Goal: Task Accomplishment & Management: Complete application form

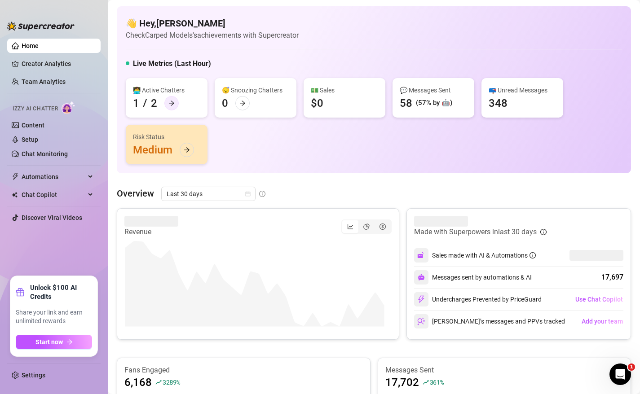
click at [173, 105] on icon "arrow-right" at bounding box center [171, 103] width 6 height 6
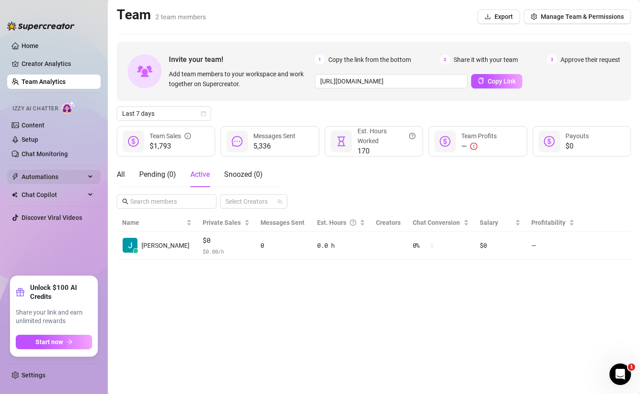
click at [42, 173] on span "Automations" at bounding box center [54, 177] width 64 height 14
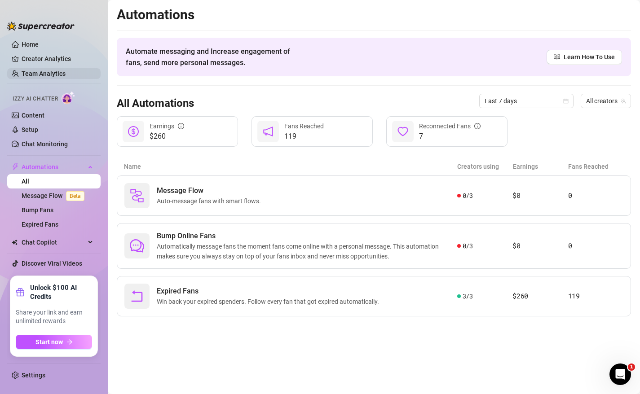
click at [61, 74] on link "Team Analytics" at bounding box center [44, 73] width 44 height 7
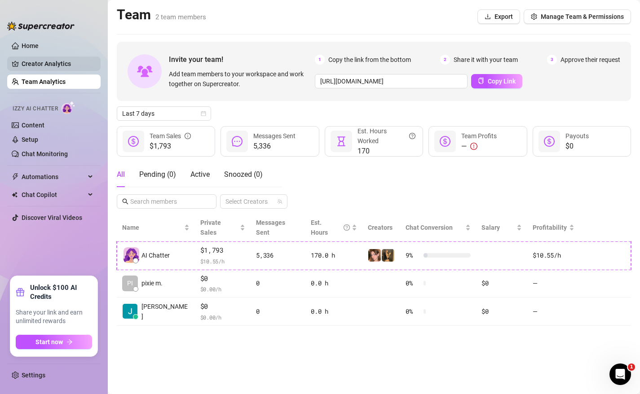
click at [54, 68] on link "Creator Analytics" at bounding box center [58, 64] width 72 height 14
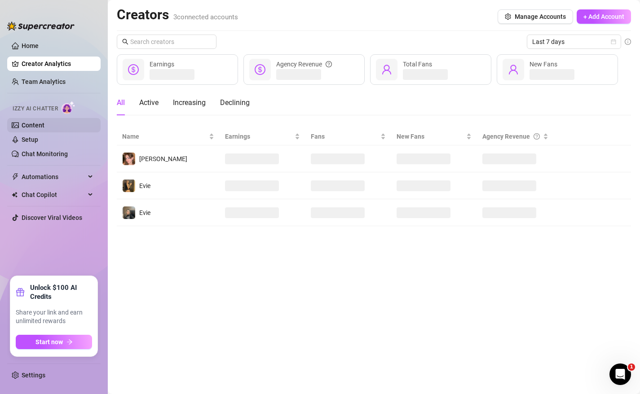
click at [44, 122] on link "Content" at bounding box center [33, 125] width 23 height 7
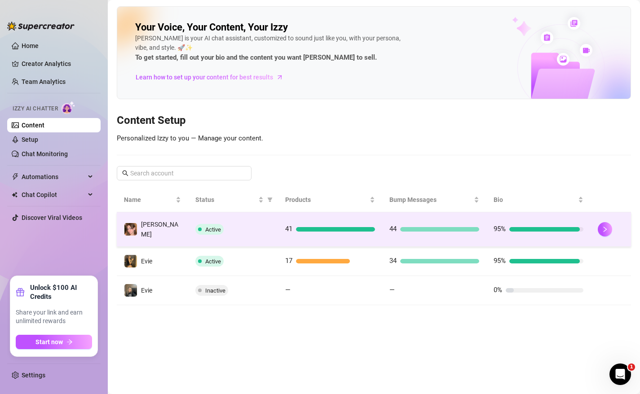
click at [284, 219] on td "41" at bounding box center [330, 229] width 104 height 35
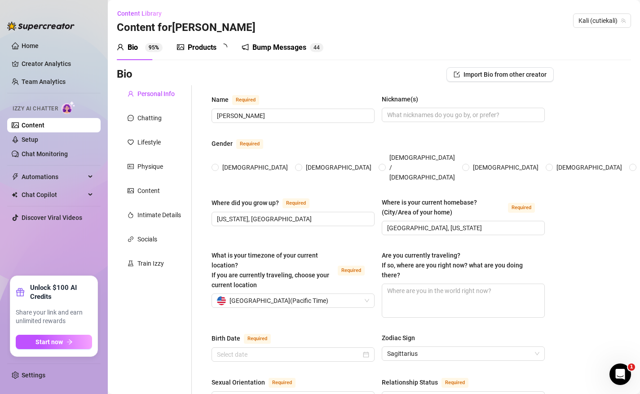
radio input "true"
type input "[DATE]"
click at [274, 47] on div "Bump Messages" at bounding box center [286, 47] width 54 height 11
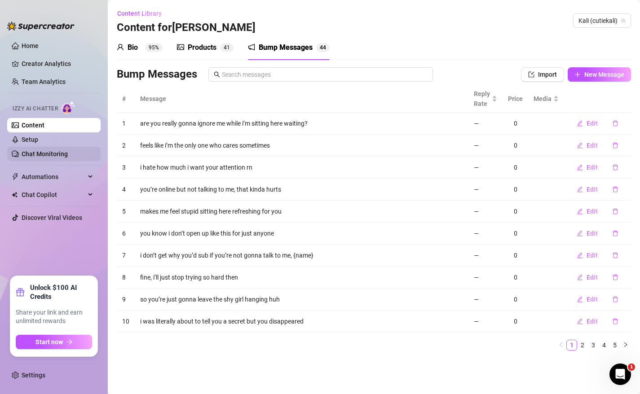
click at [29, 153] on link "Chat Monitoring" at bounding box center [45, 153] width 46 height 7
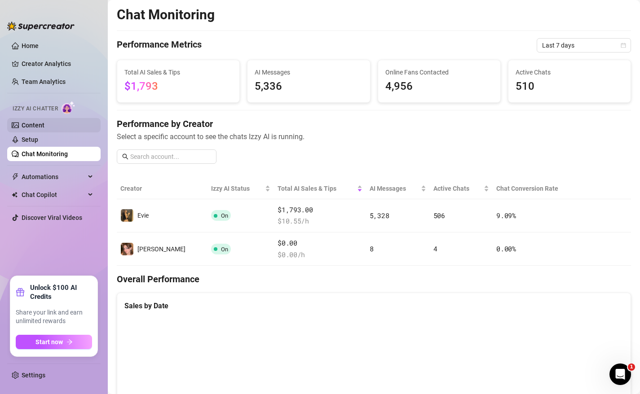
click at [43, 128] on link "Content" at bounding box center [33, 125] width 23 height 7
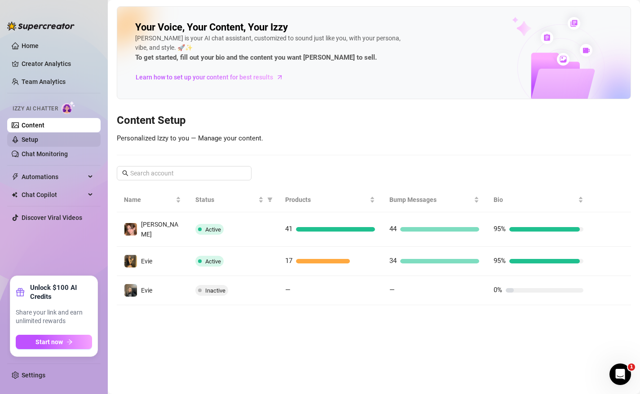
click at [38, 143] on link "Setup" at bounding box center [30, 139] width 17 height 7
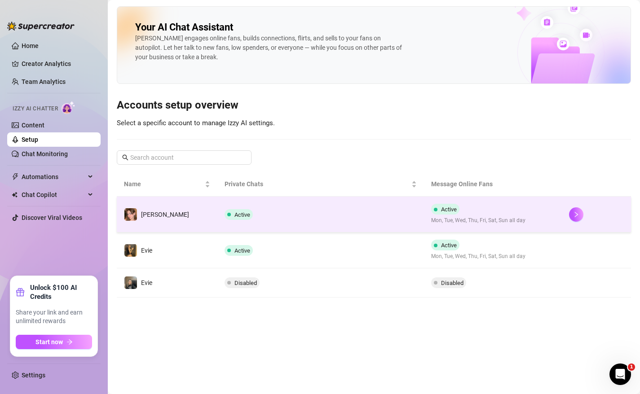
click at [464, 203] on td "Active Mon, Tue, Wed, Thu, Fri, Sat, Sun all day" at bounding box center [493, 215] width 138 height 36
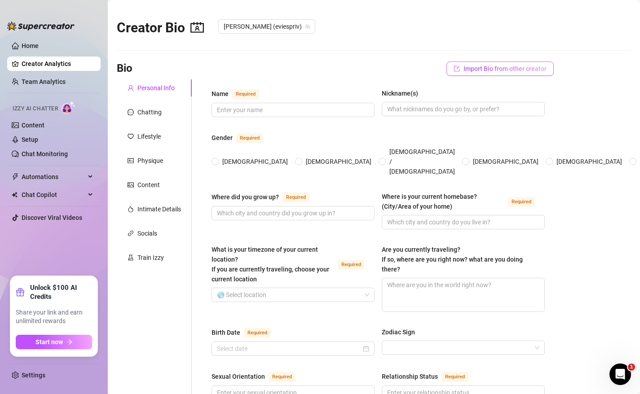
click at [463, 72] on button "Import Bio from other creator" at bounding box center [500, 69] width 107 height 14
click at [471, 90] on input "search" at bounding box center [491, 93] width 71 height 13
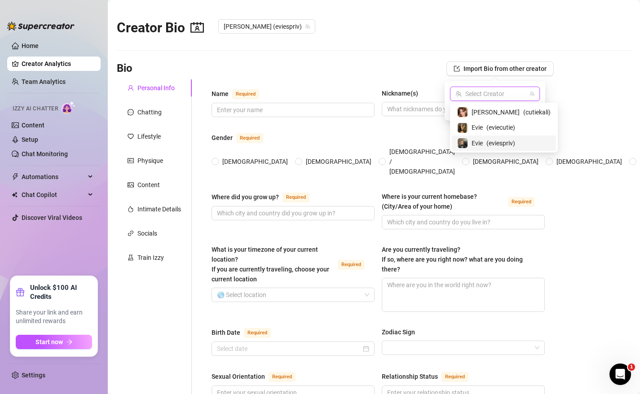
click at [503, 141] on span "( eviespriv )" at bounding box center [501, 143] width 29 height 10
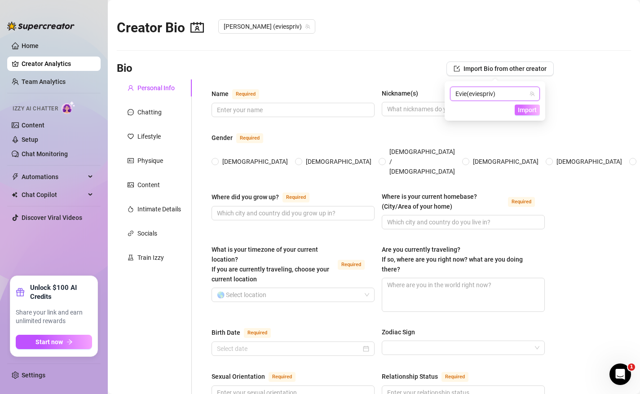
click at [536, 111] on span "Import" at bounding box center [527, 109] width 19 height 7
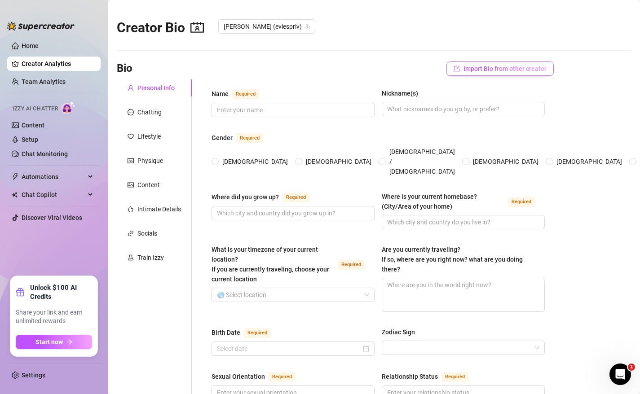
click at [516, 72] on button "Import Bio from other creator" at bounding box center [500, 69] width 107 height 14
click at [521, 97] on span "Evie ( eviespriv )" at bounding box center [495, 93] width 79 height 13
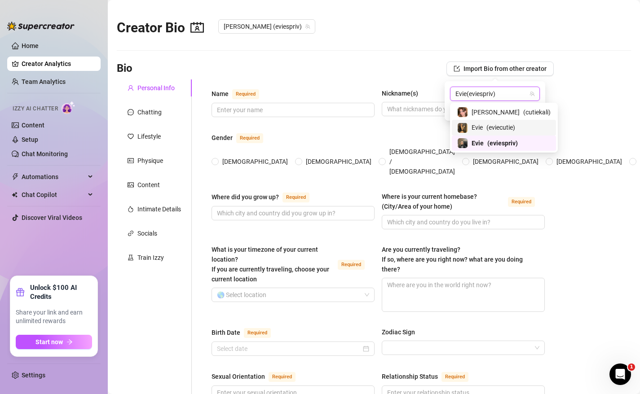
click at [513, 128] on span "( eviecutie )" at bounding box center [501, 128] width 29 height 10
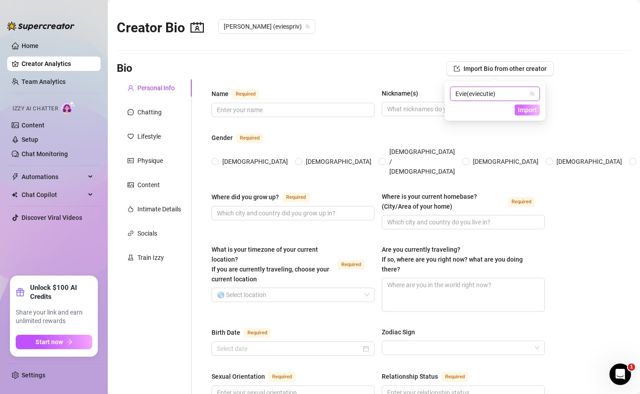
click at [531, 111] on span "Import" at bounding box center [527, 109] width 19 height 7
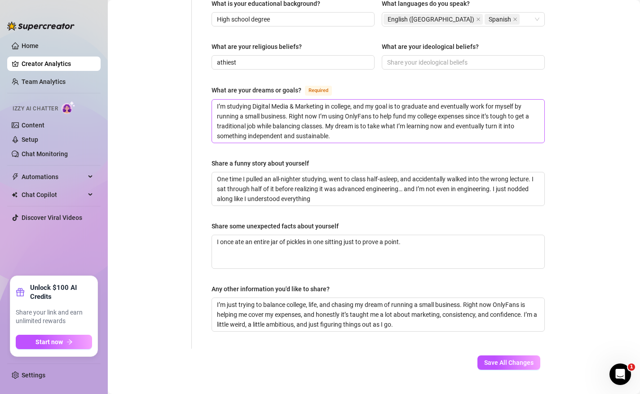
scroll to position [514, 0]
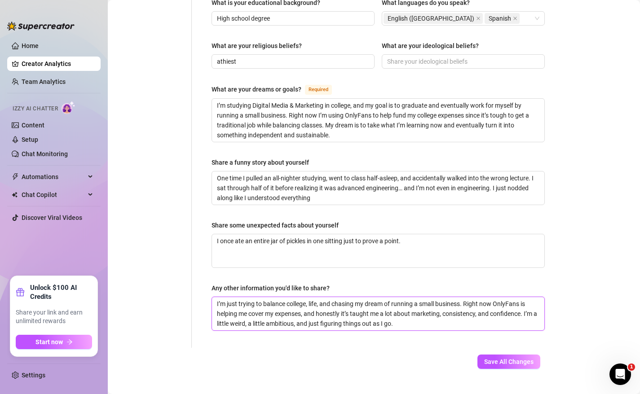
click at [436, 306] on textarea "I’m just trying to balance college, life, and chasing my dream of running a sma…" at bounding box center [378, 313] width 332 height 33
type textarea "I’m just trying to balance college, life, and chasing my dream of running a sma…"
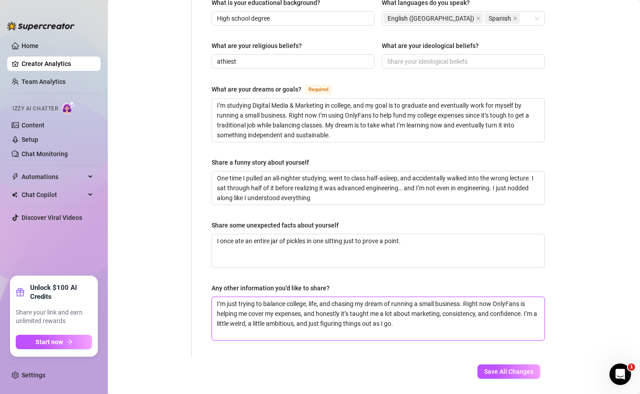
type textarea "I’m just trying to balance college, life, and chasing my dream of running a sma…"
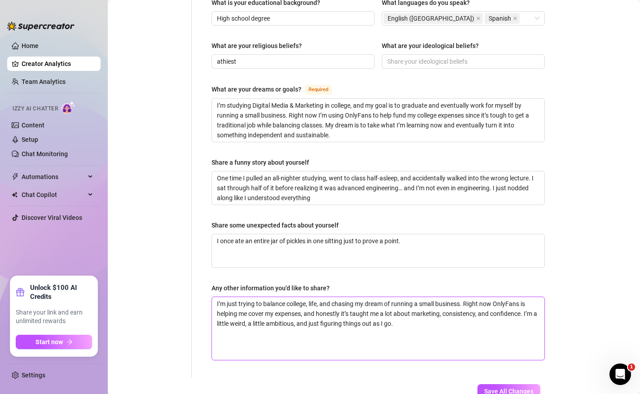
scroll to position [0, 0]
type textarea "I’m just trying to balance college, life, and chasing my dream of running a sma…"
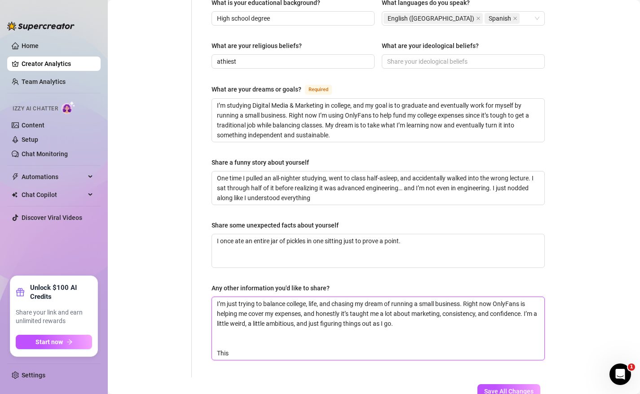
type textarea "I’m just trying to balance college, life, and chasing my dream of running a sma…"
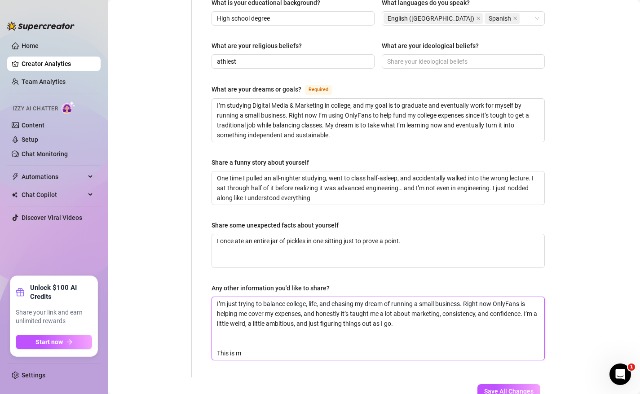
type textarea "I’m just trying to balance college, life, and chasing my dream of running a sma…"
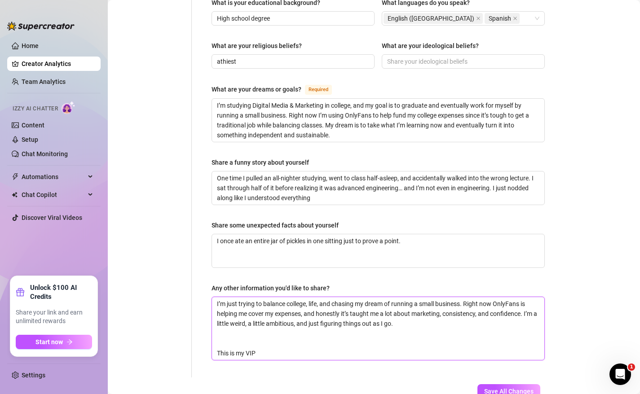
type textarea "I’m just trying to balance college, life, and chasing my dream of running a sma…"
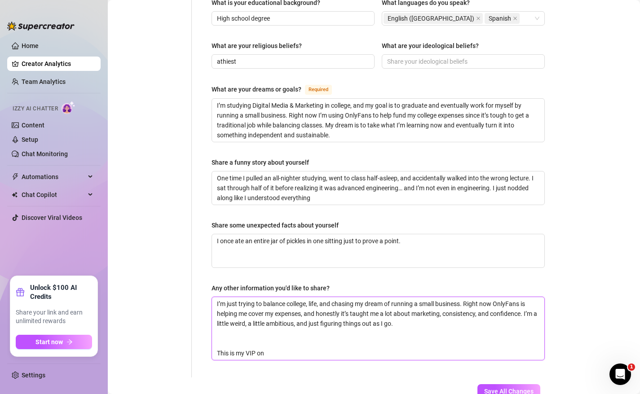
type textarea "I’m just trying to balance college, life, and chasing my dream of running a sma…"
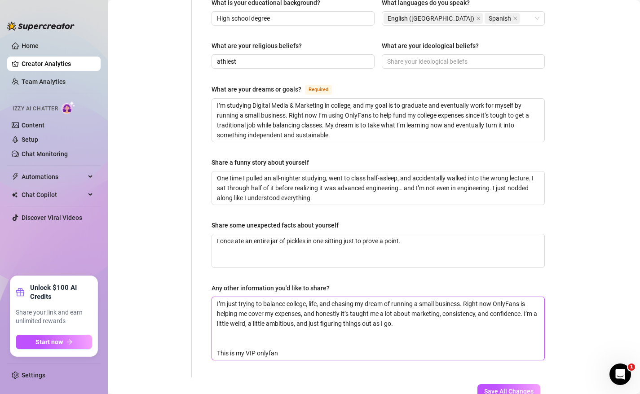
type textarea "I’m just trying to balance college, life, and chasing my dream of running a sma…"
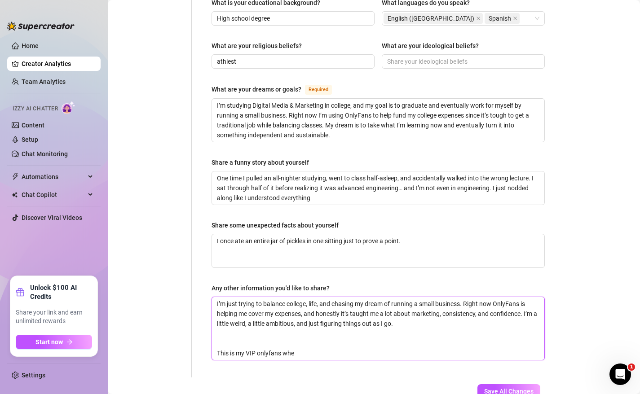
type textarea "I’m just trying to balance college, life, and chasing my dream of running a sma…"
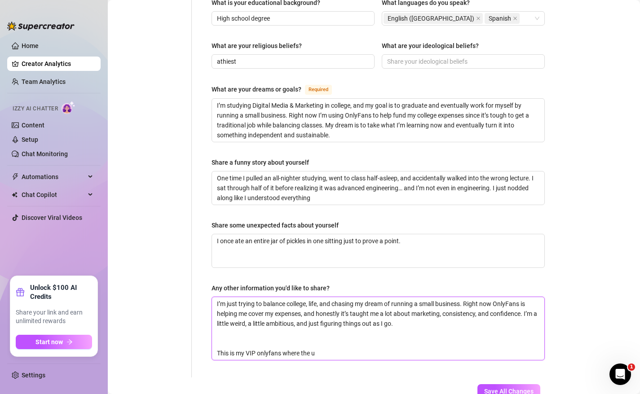
type textarea "I’m just trying to balance college, life, and chasing my dream of running a sma…"
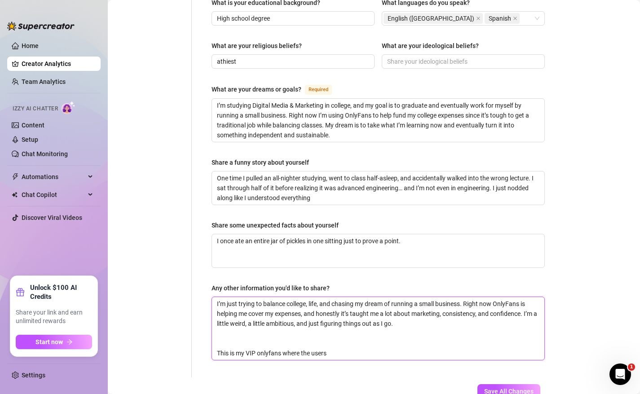
type textarea "I’m just trying to balance college, life, and chasing my dream of running a sma…"
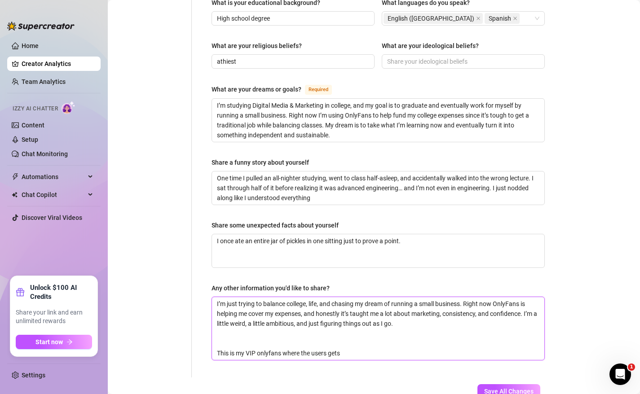
type textarea "I’m just trying to balance college, life, and chasing my dream of running a sma…"
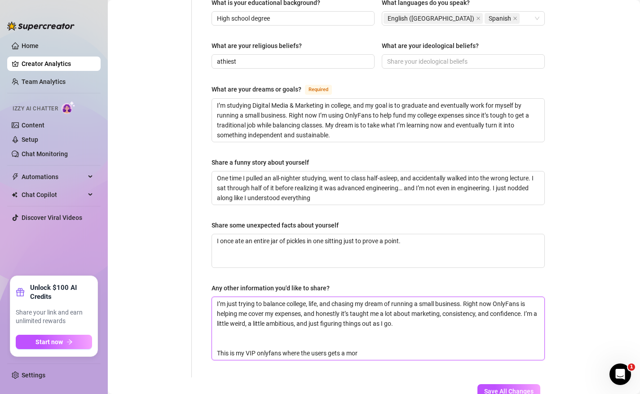
type textarea "I’m just trying to balance college, life, and chasing my dream of running a sma…"
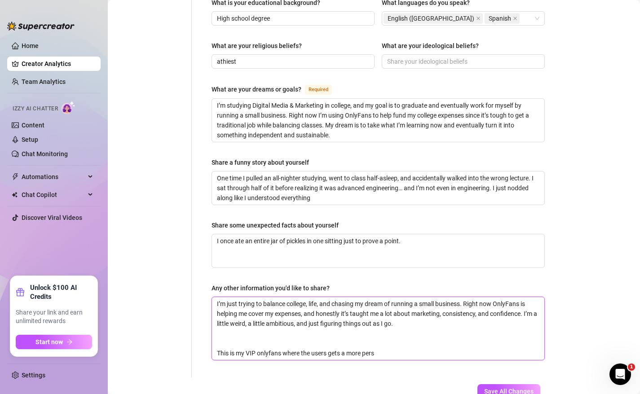
type textarea "I’m just trying to balance college, life, and chasing my dream of running a sma…"
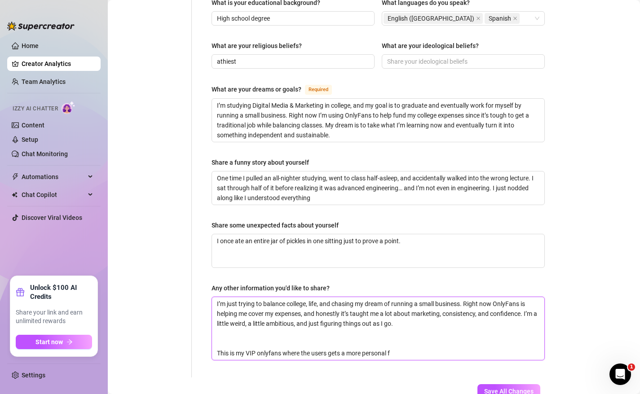
type textarea "I’m just trying to balance college, life, and chasing my dream of running a sma…"
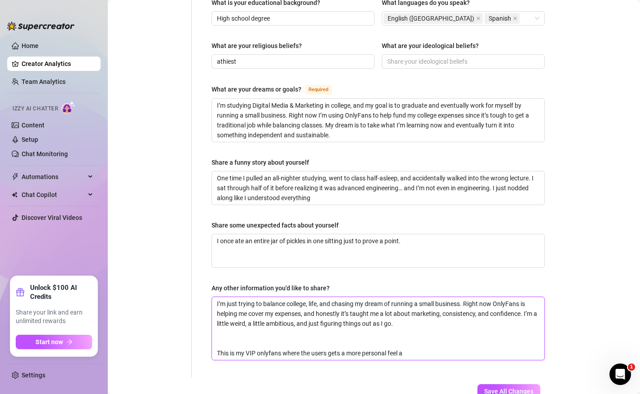
type textarea "I’m just trying to balance college, life, and chasing my dream of running a sma…"
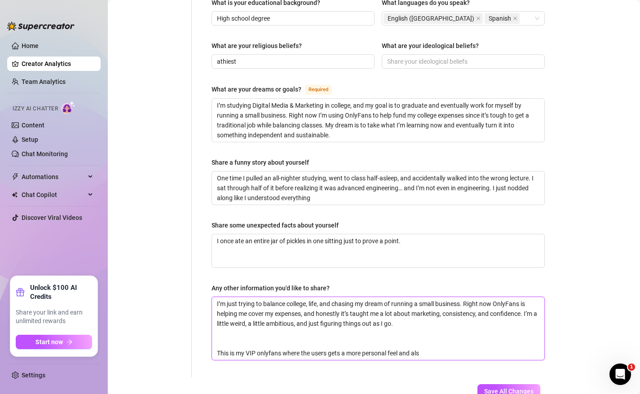
type textarea "I’m just trying to balance college, life, and chasing my dream of running a sma…"
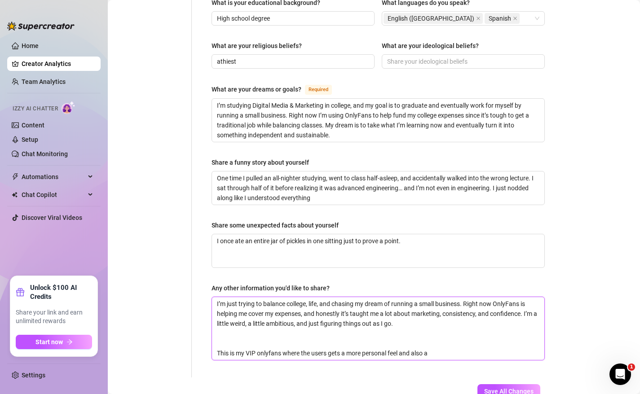
type textarea "I’m just trying to balance college, life, and chasing my dream of running a sma…"
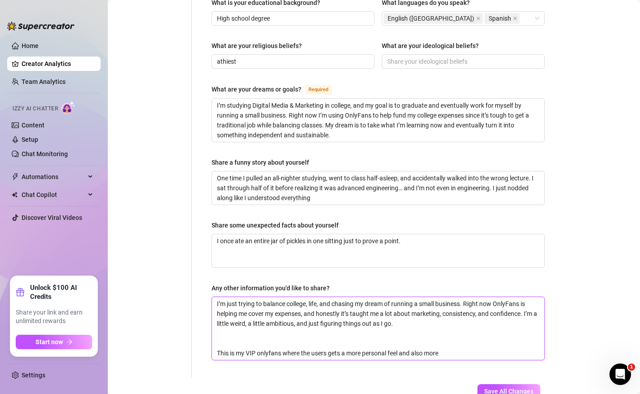
type textarea "I’m just trying to balance college, life, and chasing my dream of running a sma…"
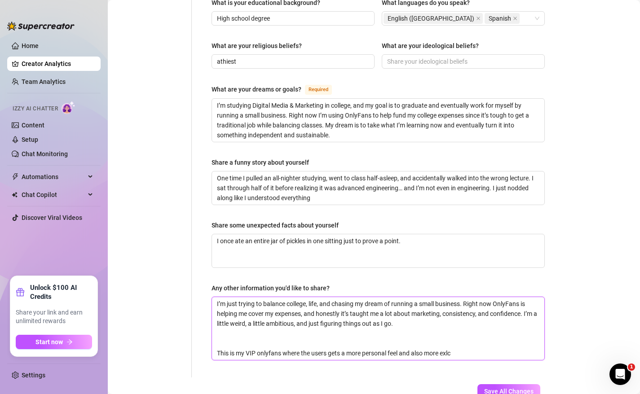
type textarea "I’m just trying to balance college, life, and chasing my dream of running a sma…"
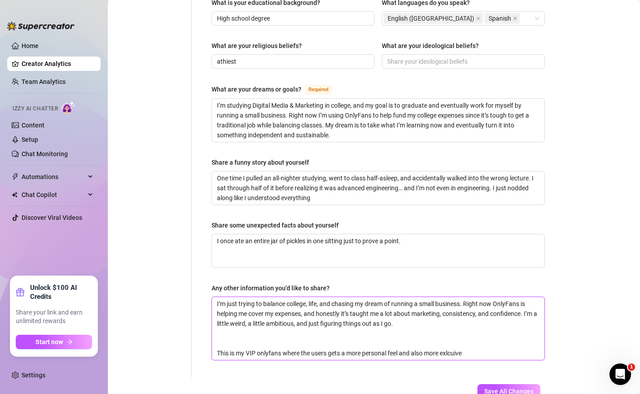
type textarea "I’m just trying to balance college, life, and chasing my dream of running a sma…"
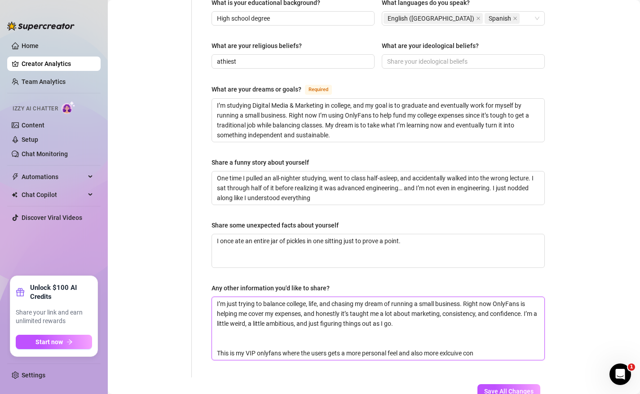
type textarea "I’m just trying to balance college, life, and chasing my dream of running a sma…"
click at [489, 388] on span "Save All Changes" at bounding box center [508, 391] width 49 height 7
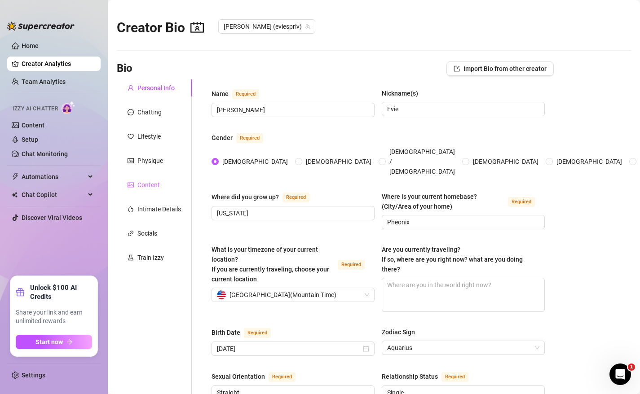
click at [161, 187] on div "Content" at bounding box center [154, 185] width 75 height 17
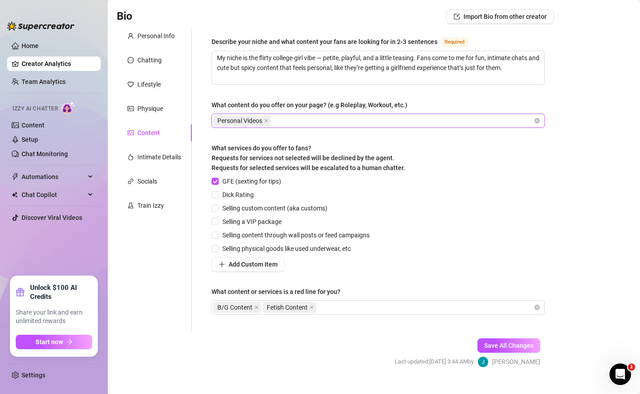
scroll to position [68, 0]
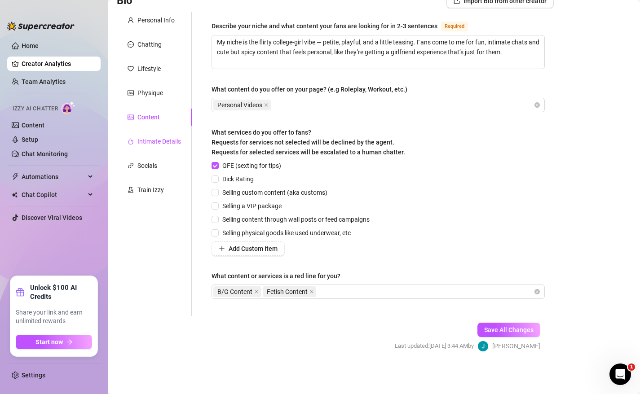
click at [164, 142] on div "Intimate Details" at bounding box center [159, 142] width 44 height 10
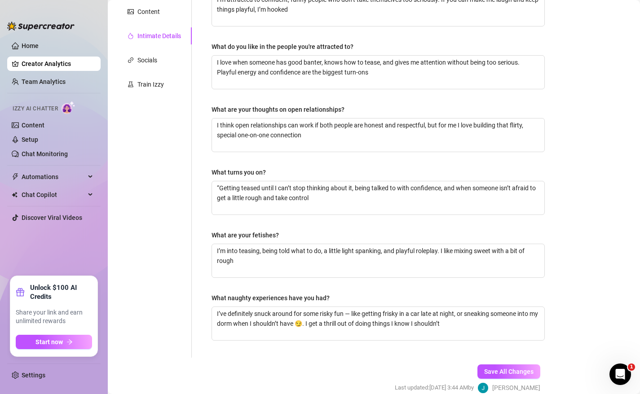
scroll to position [174, 0]
click at [155, 64] on div "Socials" at bounding box center [147, 60] width 20 height 10
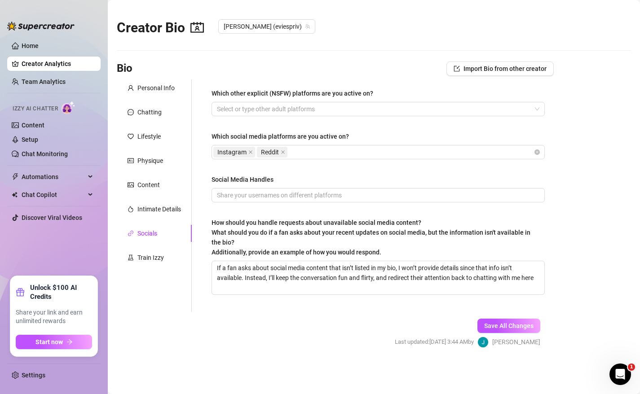
scroll to position [0, 0]
click at [287, 112] on div at bounding box center [373, 109] width 320 height 13
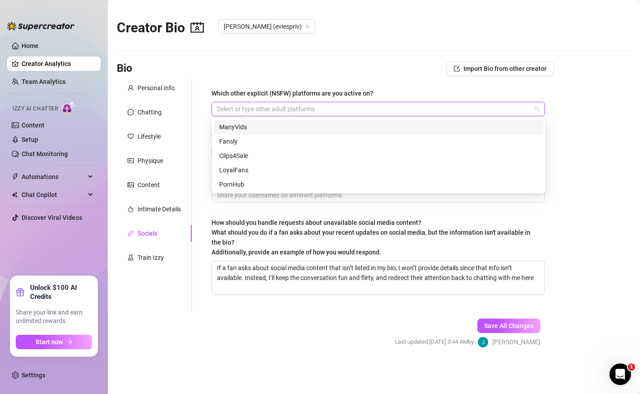
click at [313, 68] on div "Bio Import Bio from other creator" at bounding box center [335, 69] width 437 height 14
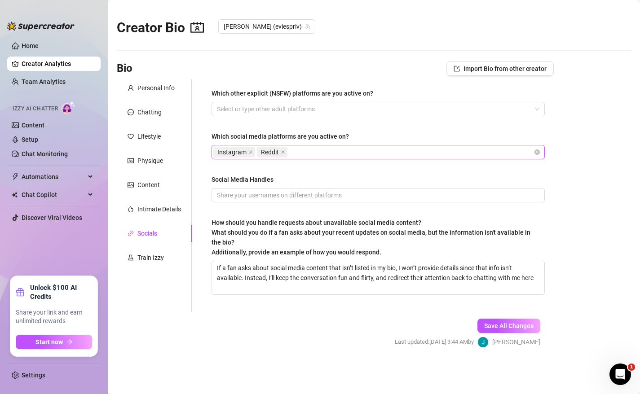
click at [330, 155] on div "Instagram Reddit" at bounding box center [373, 152] width 320 height 13
click at [563, 139] on main "Creator Bio Evie (eviespriv) Bio Import Bio from other creator Personal Info Ch…" at bounding box center [374, 197] width 532 height 394
click at [438, 198] on input "Social Media Handles" at bounding box center [377, 195] width 321 height 10
click at [503, 323] on span "Save All Changes" at bounding box center [508, 326] width 49 height 7
click at [147, 253] on div "Train Izzy" at bounding box center [150, 258] width 27 height 10
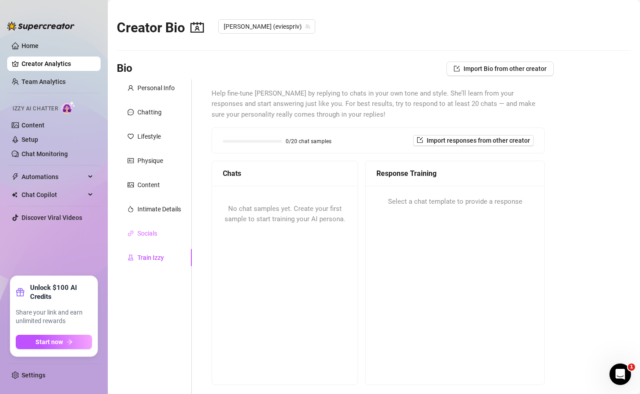
click at [160, 236] on div "Socials" at bounding box center [154, 233] width 75 height 17
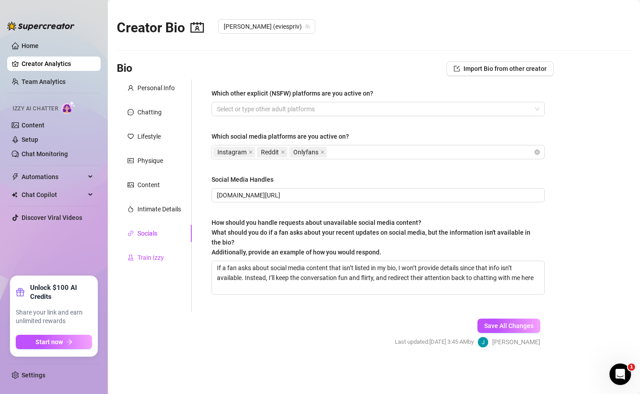
click at [156, 260] on div "Train Izzy" at bounding box center [150, 258] width 27 height 10
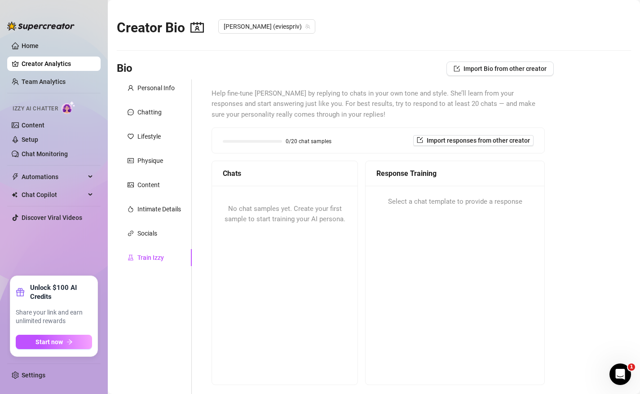
click at [301, 190] on div "No chat samples yet. Create your first sample to start training your AI persona." at bounding box center [285, 214] width 146 height 57
click at [434, 140] on span "Import responses from other creator" at bounding box center [478, 140] width 103 height 7
click at [485, 170] on input "search" at bounding box center [464, 163] width 71 height 13
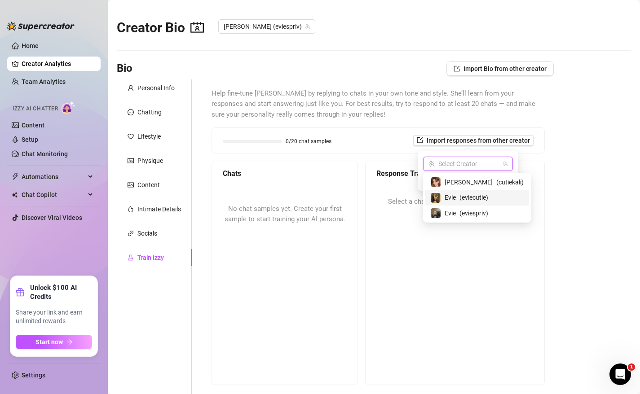
click at [480, 199] on span "( eviecutie )" at bounding box center [474, 198] width 29 height 10
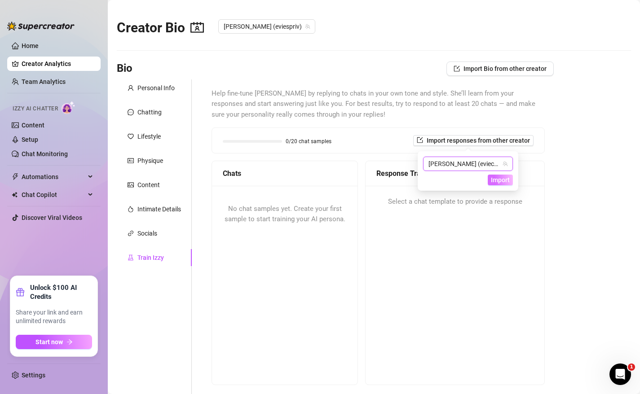
click at [495, 179] on span "Import" at bounding box center [500, 180] width 19 height 7
click at [296, 206] on span "No chat samples yet. Create your first sample to start training your AI persona." at bounding box center [285, 214] width 121 height 19
click at [67, 58] on link "Creator Analytics" at bounding box center [58, 64] width 72 height 14
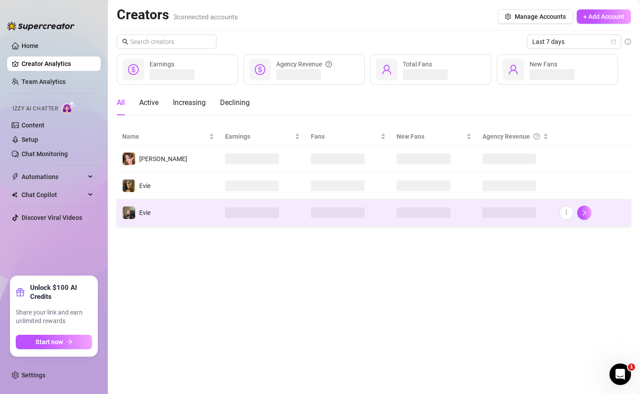
click at [420, 210] on span at bounding box center [424, 213] width 54 height 11
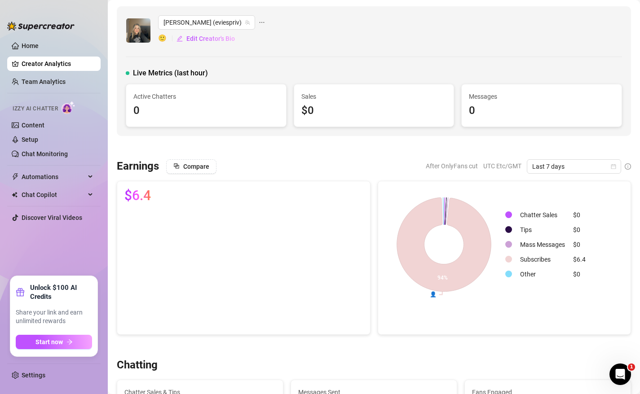
click at [72, 66] on link "Creator Analytics" at bounding box center [58, 64] width 72 height 14
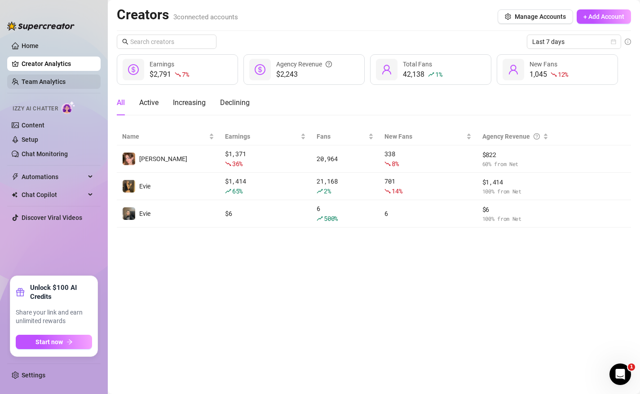
click at [65, 82] on link "Team Analytics" at bounding box center [44, 81] width 44 height 7
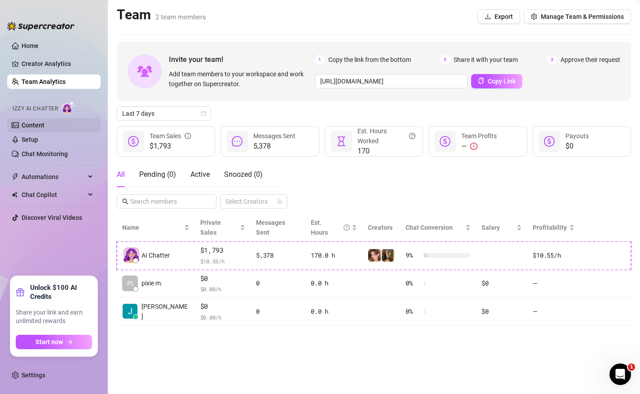
click at [44, 129] on link "Content" at bounding box center [33, 125] width 23 height 7
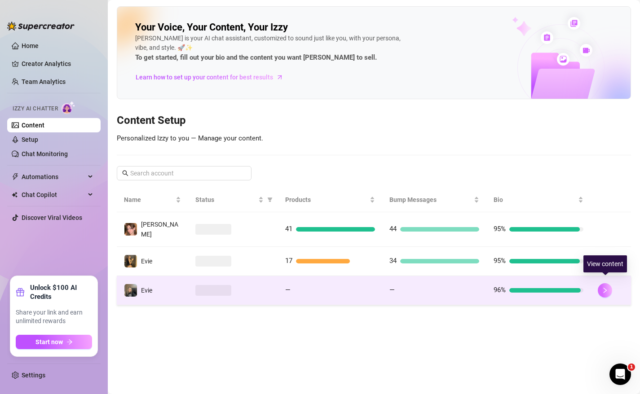
click at [605, 288] on icon "right" at bounding box center [605, 290] width 3 height 5
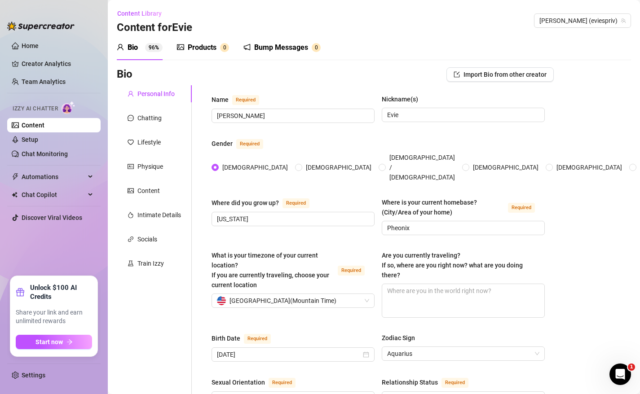
click at [273, 56] on div "Bump Messages 0" at bounding box center [281, 47] width 77 height 25
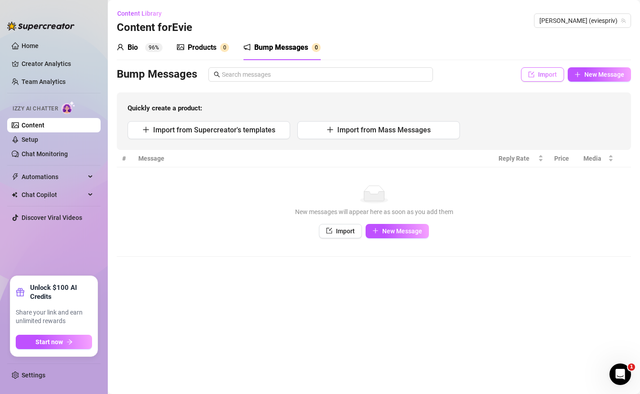
click at [549, 75] on span "Import" at bounding box center [547, 74] width 19 height 7
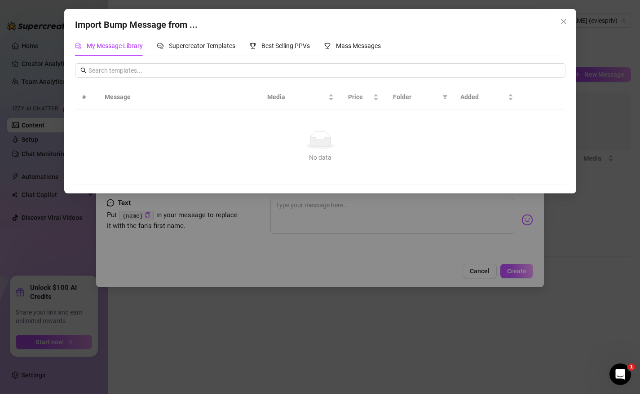
click at [483, 268] on div "Import Bump Message from ... My Message Library Supercreator Templates Best Sel…" at bounding box center [320, 197] width 640 height 394
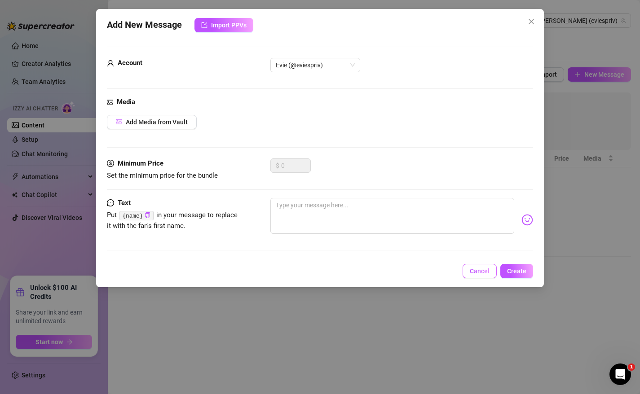
click at [479, 272] on span "Cancel" at bounding box center [480, 271] width 20 height 7
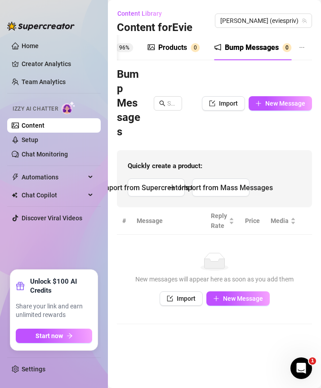
click at [44, 124] on link "Content" at bounding box center [33, 125] width 23 height 7
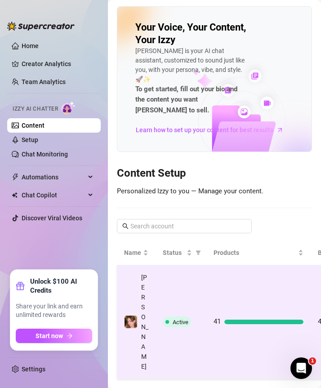
click at [204, 265] on td "Active" at bounding box center [180, 322] width 51 height 114
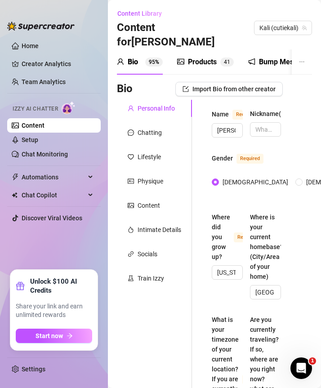
click at [258, 57] on div "Bump Messages 4 4" at bounding box center [289, 62] width 82 height 11
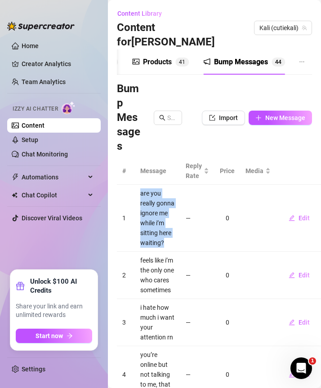
drag, startPoint x: 163, startPoint y: 227, endPoint x: 141, endPoint y: 176, distance: 55.9
click at [140, 185] on td "are you really gonna ignore me while i’m sitting here waiting?" at bounding box center [157, 218] width 45 height 67
copy td "are you really gonna ignore me while i’m sitting here waiting?"
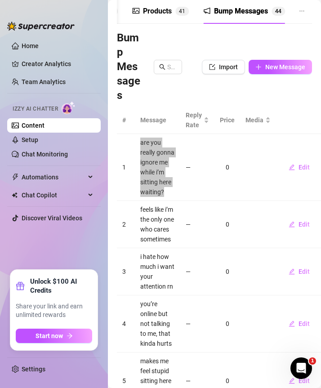
scroll to position [53, 0]
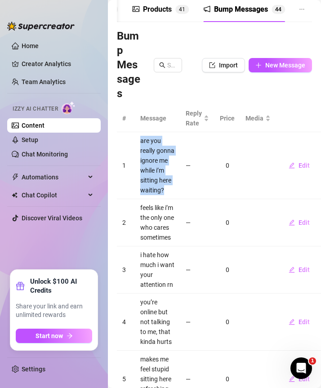
click at [171, 216] on td "feels like i’m the only one who cares sometimes" at bounding box center [157, 222] width 45 height 47
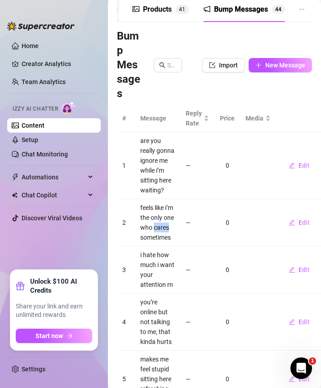
click at [171, 216] on td "feels like i’m the only one who cares sometimes" at bounding box center [157, 222] width 45 height 47
drag, startPoint x: 171, startPoint y: 222, endPoint x: 131, endPoint y: 186, distance: 54.1
click at [131, 199] on tr "2 feels like i’m the only one who cares sometimes — 0 Edit" at bounding box center [230, 222] width 226 height 47
click at [146, 199] on td "feels like i’m the only one who cares sometimes" at bounding box center [157, 222] width 45 height 47
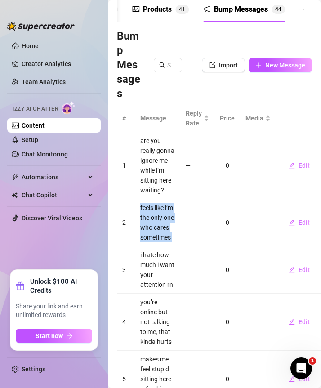
click at [146, 199] on td "feels like i’m the only one who cares sometimes" at bounding box center [157, 222] width 45 height 47
click at [164, 248] on td "i hate how much i want your attention rn" at bounding box center [157, 269] width 45 height 47
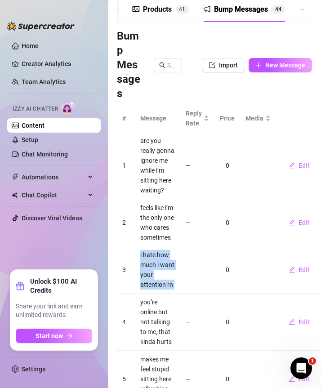
click at [164, 248] on td "i hate how much i want your attention rn" at bounding box center [157, 269] width 45 height 47
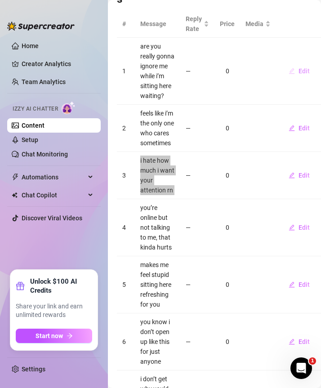
scroll to position [236, 0]
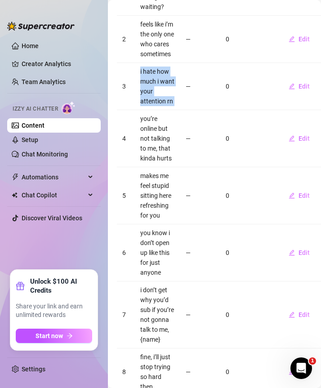
click at [156, 132] on td "you’re online but not talking to me, that kinda hurts" at bounding box center [157, 138] width 45 height 57
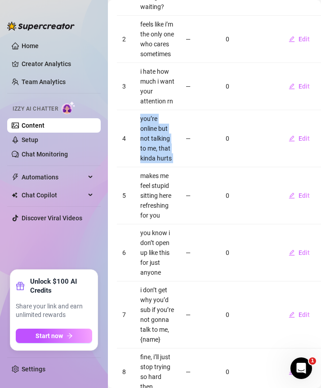
click at [156, 132] on td "you’re online but not talking to me, that kinda hurts" at bounding box center [157, 138] width 45 height 57
click at [150, 167] on td "makes me feel stupid sitting here refreshing for you" at bounding box center [157, 195] width 45 height 57
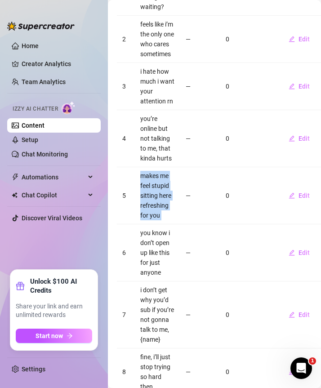
click at [150, 167] on td "makes me feel stupid sitting here refreshing for you" at bounding box center [157, 195] width 45 height 57
click at [151, 225] on td "you know i don’t open up like this for just anyone" at bounding box center [157, 252] width 45 height 57
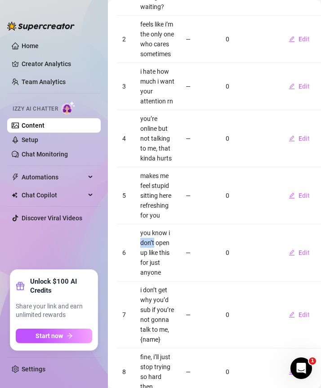
click at [151, 225] on td "you know i don’t open up like this for just anyone" at bounding box center [157, 252] width 45 height 57
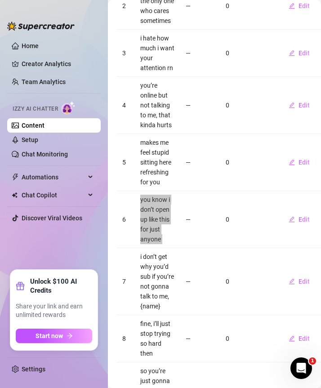
scroll to position [279, 0]
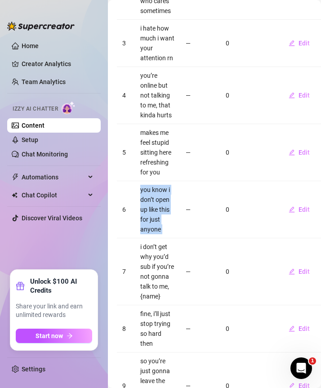
click at [149, 239] on td "i don’t get why you’d sub if you’re not gonna talk to me, {name}" at bounding box center [157, 271] width 45 height 67
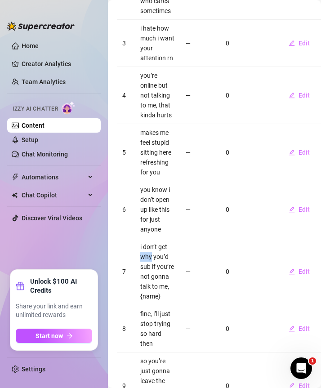
click at [149, 239] on td "i don’t get why you’d sub if you’re not gonna talk to me, {name}" at bounding box center [157, 271] width 45 height 67
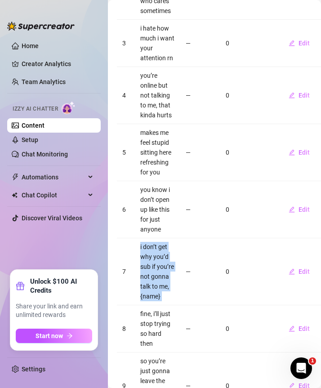
click at [149, 239] on td "i don’t get why you’d sub if you’re not gonna talk to me, {name}" at bounding box center [157, 271] width 45 height 67
click at [152, 305] on td "fine, i’ll just stop trying so hard then" at bounding box center [157, 328] width 45 height 47
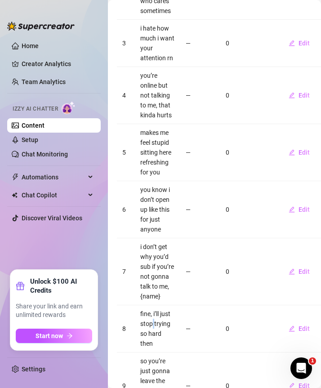
click at [152, 305] on td "fine, i’ll just stop trying so hard then" at bounding box center [157, 328] width 45 height 47
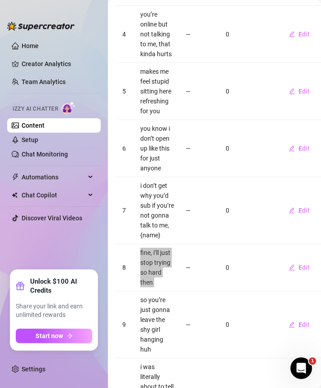
scroll to position [412, 0]
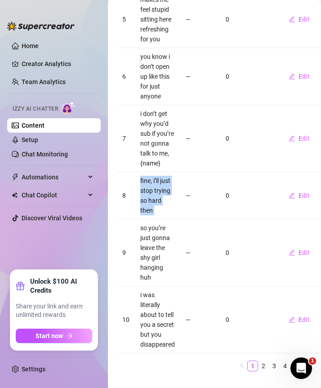
click at [157, 219] on td "so you’re just gonna leave the shy girl hanging huh" at bounding box center [157, 252] width 45 height 67
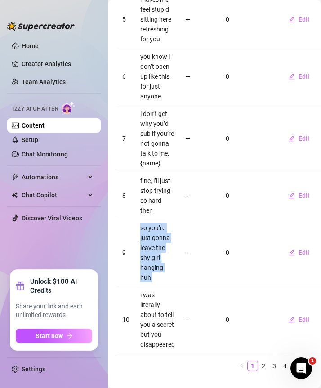
click at [157, 219] on td "so you’re just gonna leave the shy girl hanging huh" at bounding box center [157, 252] width 45 height 67
click at [156, 286] on td "i was literally about to tell you a secret but you disappeared" at bounding box center [157, 319] width 45 height 67
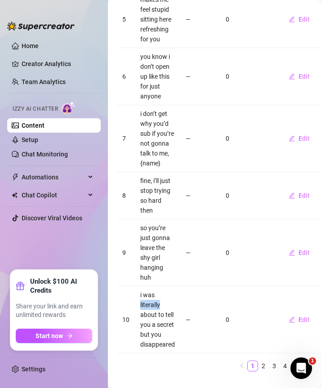
click at [156, 286] on td "i was literally about to tell you a secret but you disappeared" at bounding box center [157, 319] width 45 height 67
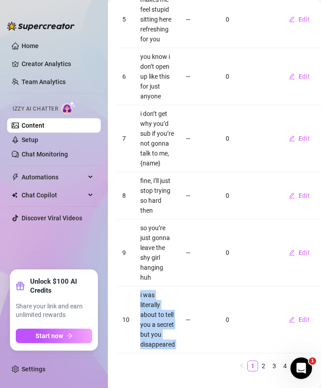
click at [156, 286] on td "i was literally about to tell you a secret but you disappeared" at bounding box center [157, 319] width 45 height 67
click at [258, 361] on link "2" at bounding box center [263, 366] width 10 height 10
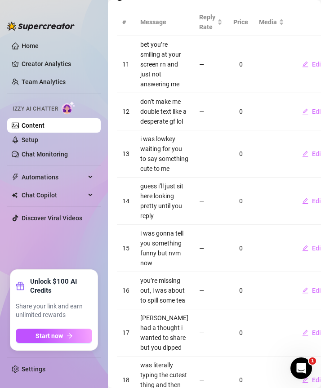
scroll to position [0, 0]
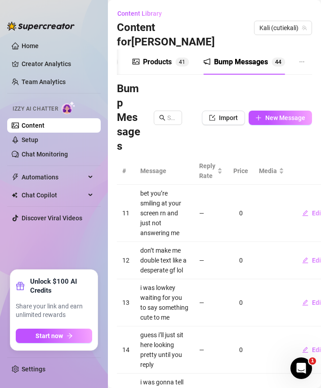
click at [151, 185] on td "bet you’re smiling at your screen rn and just not answering me" at bounding box center [164, 213] width 59 height 57
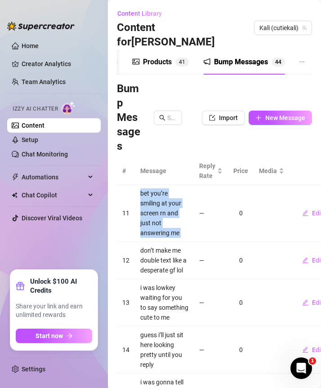
click at [151, 185] on td "bet you’re smiling at your screen rn and just not answering me" at bounding box center [164, 213] width 59 height 57
copy td "bet you’re smiling at your screen rn and just not answering me"
click at [157, 255] on td "don’t make me double text like a desperate gf lol" at bounding box center [164, 260] width 59 height 37
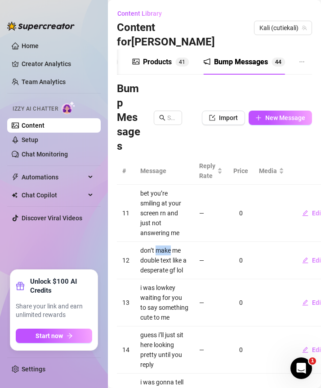
click at [157, 255] on td "don’t make me double text like a desperate gf lol" at bounding box center [164, 260] width 59 height 37
copy td "don’t make me double text like a desperate gf lol"
click at [147, 317] on td "i was lowkey waiting for you to say something cute to me" at bounding box center [164, 302] width 59 height 47
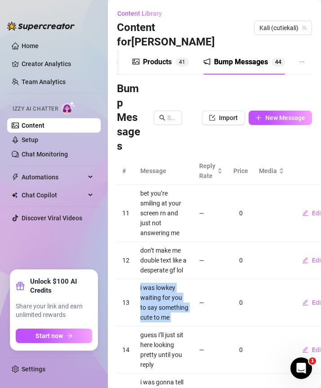
click at [147, 317] on td "i was lowkey waiting for you to say something cute to me" at bounding box center [164, 302] width 59 height 47
copy td "i was lowkey waiting for you to say something cute to me"
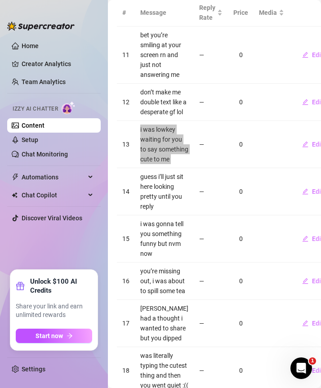
scroll to position [159, 0]
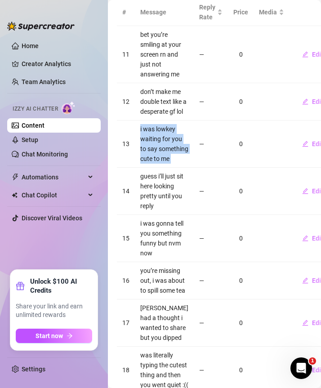
click at [149, 212] on td "guess i’ll just sit here looking pretty until you reply" at bounding box center [164, 191] width 59 height 47
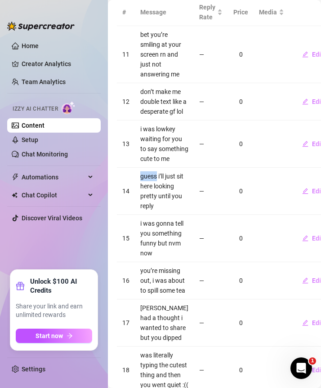
click at [149, 212] on td "guess i’ll just sit here looking pretty until you reply" at bounding box center [164, 191] width 59 height 47
copy td "guess"
click at [155, 215] on td "guess i’ll just sit here looking pretty until you reply" at bounding box center [164, 191] width 59 height 47
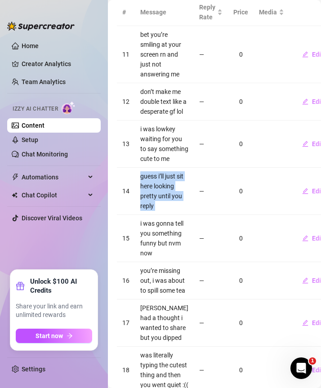
copy td "guess i’ll just sit here looking pretty until you reply"
click at [152, 262] on td "i was gonna tell you something funny but nvm now" at bounding box center [164, 238] width 59 height 47
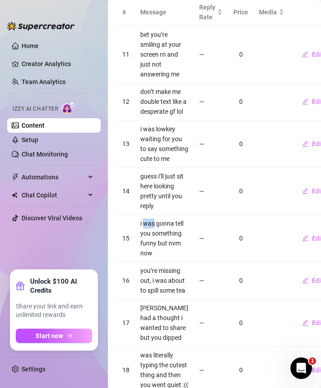
click at [152, 262] on td "i was gonna tell you something funny but nvm now" at bounding box center [164, 238] width 59 height 47
copy td "i was gonna tell you something funny but nvm now"
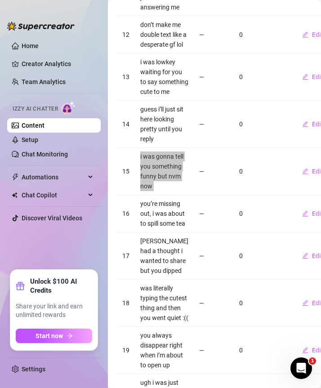
scroll to position [230, 0]
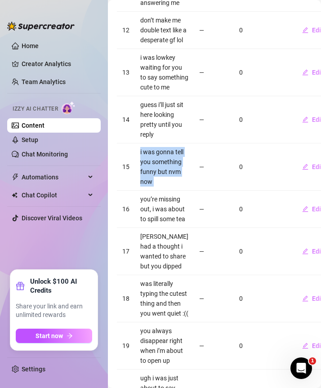
click at [159, 228] on td "you’re missing out, i was about to spill some tea" at bounding box center [164, 208] width 59 height 37
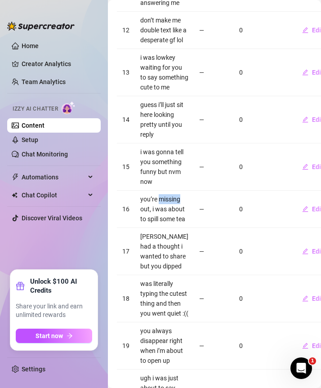
click at [159, 228] on td "you’re missing out, i was about to spill some tea" at bounding box center [164, 208] width 59 height 37
copy td "you’re missing out, i was about to spill some tea"
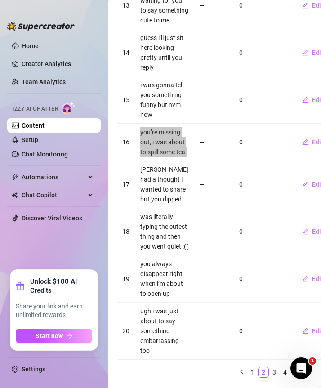
scroll to position [305, 0]
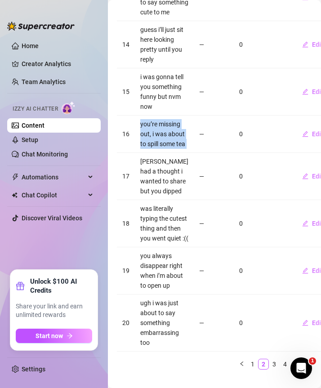
click at [162, 200] on td "lowkey had a thought i wanted to share but you dipped" at bounding box center [164, 176] width 59 height 47
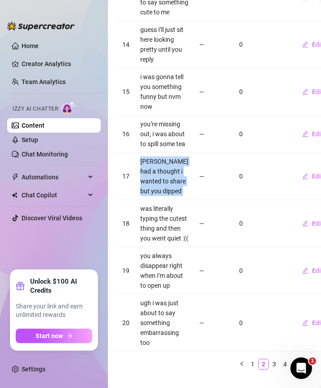
click at [162, 200] on td "lowkey had a thought i wanted to share but you dipped" at bounding box center [164, 176] width 59 height 47
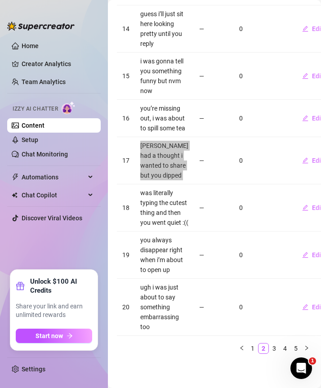
scroll to position [358, 0]
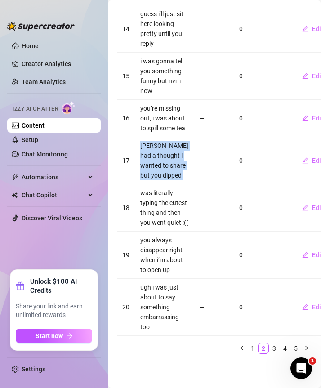
click at [157, 231] on td "was literally typing the cutest thing and then you went quiet :((" at bounding box center [164, 207] width 59 height 47
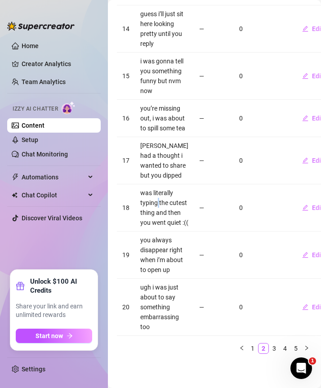
click at [157, 231] on td "was literally typing the cutest thing and then you went quiet :((" at bounding box center [164, 207] width 59 height 47
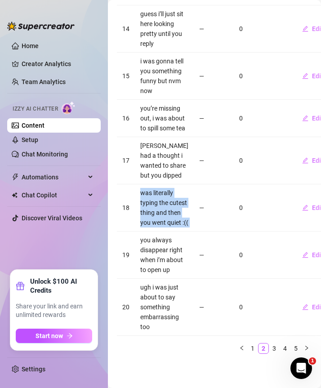
click at [157, 231] on td "was literally typing the cutest thing and then you went quiet :((" at bounding box center [164, 207] width 59 height 47
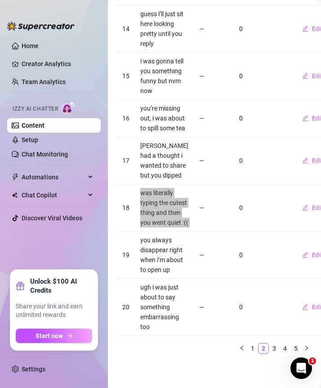
scroll to position [389, 0]
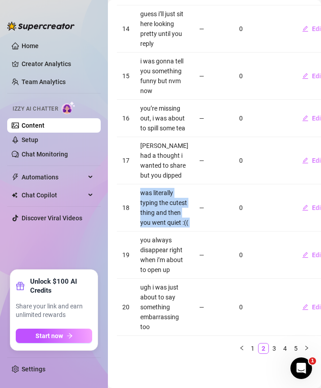
click at [157, 269] on td "you always disappear right when i’m about to open up" at bounding box center [164, 254] width 59 height 47
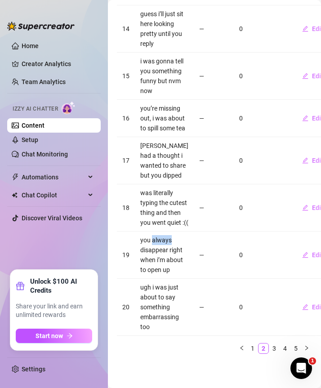
click at [157, 269] on td "you always disappear right when i’m about to open up" at bounding box center [164, 254] width 59 height 47
click at [161, 299] on td "ugh i was just about to say something embarrassing too" at bounding box center [164, 307] width 59 height 57
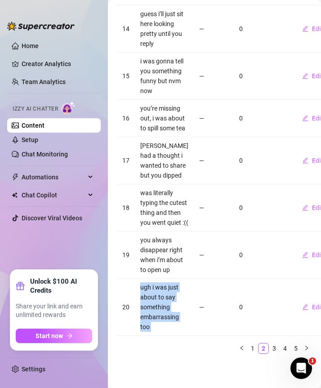
click at [161, 299] on td "ugh i was just about to say something embarrassing too" at bounding box center [164, 307] width 59 height 57
click at [269, 353] on link "3" at bounding box center [274, 348] width 10 height 10
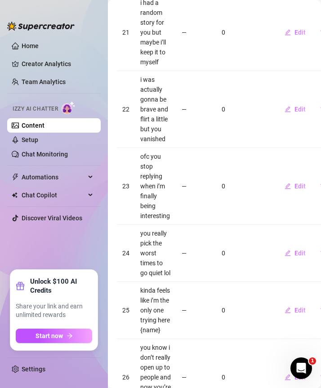
scroll to position [52, 0]
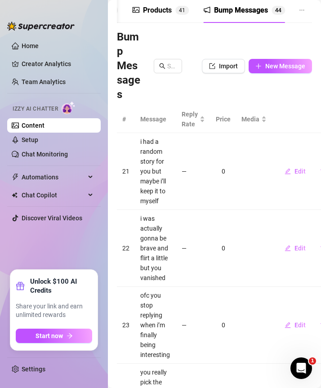
click at [146, 134] on td "i had a random story for you but maybe i’ll keep it to myself" at bounding box center [155, 171] width 41 height 77
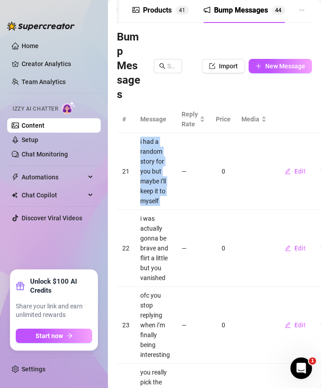
click at [146, 134] on td "i had a random story for you but maybe i’ll keep it to myself" at bounding box center [155, 171] width 41 height 77
copy td "i had a random story for you but maybe i’ll keep it to myself"
click at [142, 210] on td "i was actually gonna be brave and flirt a little but you vanished" at bounding box center [155, 248] width 41 height 77
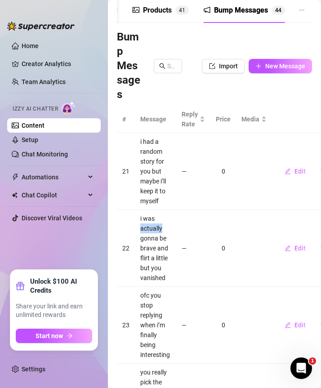
click at [142, 210] on td "i was actually gonna be brave and flirt a little but you vanished" at bounding box center [155, 248] width 41 height 77
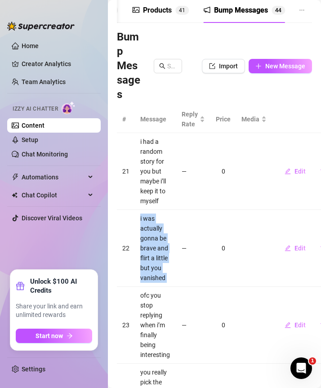
click at [142, 210] on td "i was actually gonna be brave and flirt a little but you vanished" at bounding box center [155, 248] width 41 height 77
copy td "i was actually gonna be brave and flirt a little but you vanished"
click at [142, 287] on td "ofc you stop replying when i’m finally being interesting" at bounding box center [155, 325] width 41 height 77
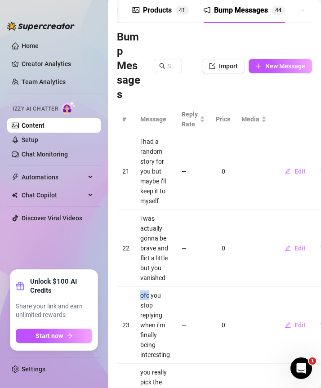
click at [142, 287] on td "ofc you stop replying when i’m finally being interesting" at bounding box center [155, 325] width 41 height 77
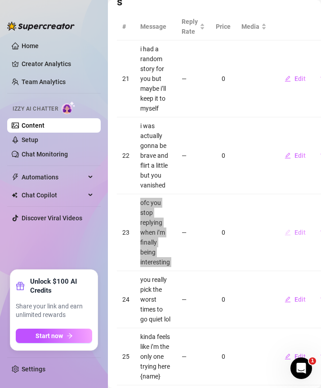
scroll to position [150, 0]
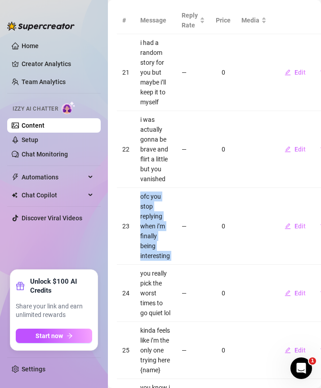
click at [146, 270] on td "you really pick the worst times to go quiet lol" at bounding box center [155, 293] width 41 height 57
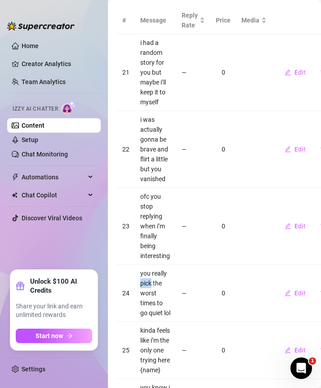
click at [146, 270] on td "you really pick the worst times to go quiet lol" at bounding box center [155, 293] width 41 height 57
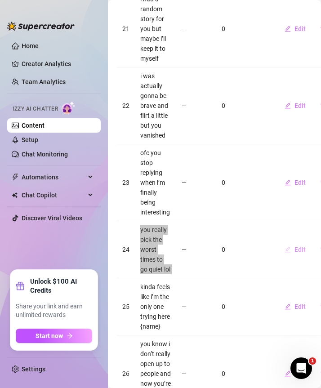
scroll to position [196, 0]
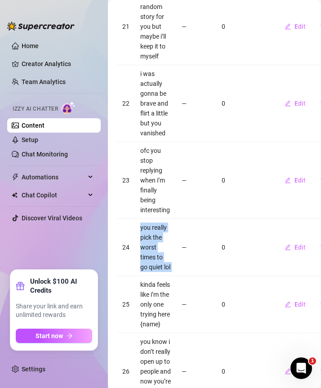
click at [143, 276] on td "kinda feels like i’m the only one trying here {name}" at bounding box center [155, 304] width 41 height 57
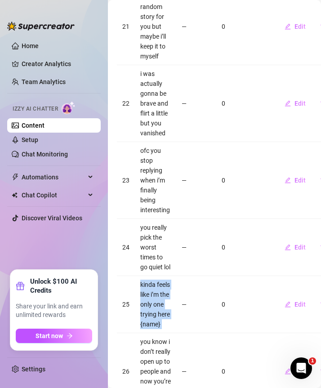
click at [143, 276] on td "kinda feels like i’m the only one trying here {name}" at bounding box center [155, 304] width 41 height 57
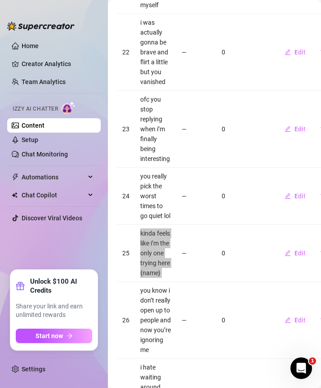
scroll to position [291, 0]
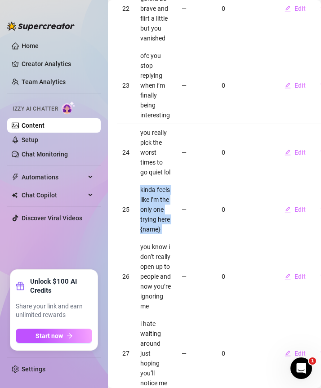
click at [153, 248] on td "you know i don’t really open up to people and now you’re ignoring me" at bounding box center [155, 276] width 41 height 77
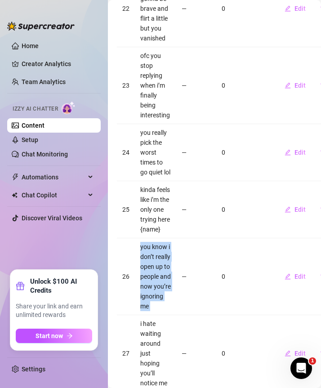
click at [153, 248] on td "you know i don’t really open up to people and now you’re ignoring me" at bounding box center [155, 276] width 41 height 77
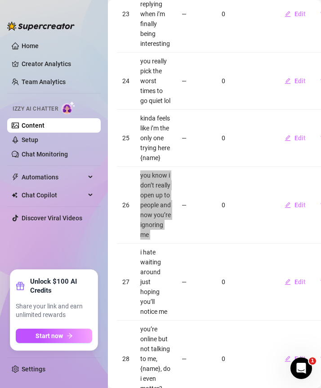
scroll to position [421, 0]
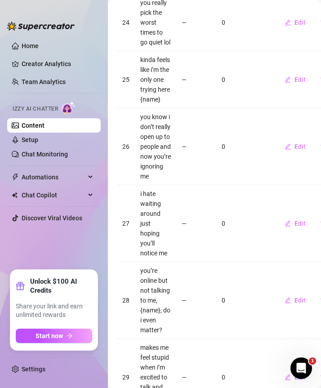
click at [146, 194] on td "i hate waiting around just hoping you’ll notice me" at bounding box center [155, 223] width 41 height 77
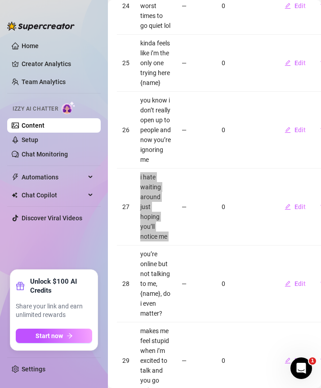
scroll to position [445, 0]
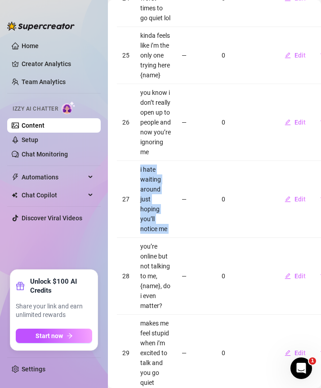
click at [160, 239] on td "you’re online but not talking to me, {name}, do i even matter?" at bounding box center [155, 276] width 41 height 77
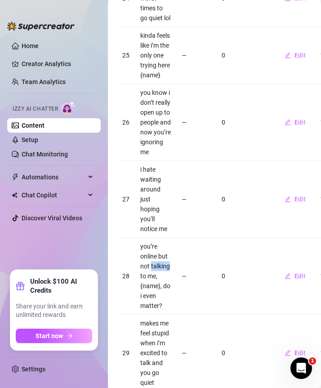
click at [160, 239] on td "you’re online but not talking to me, {name}, do i even matter?" at bounding box center [155, 276] width 41 height 77
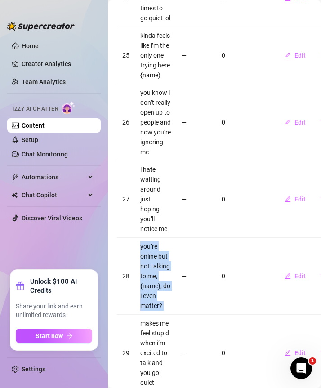
click at [160, 239] on td "you’re online but not talking to me, {name}, do i even matter?" at bounding box center [155, 276] width 41 height 77
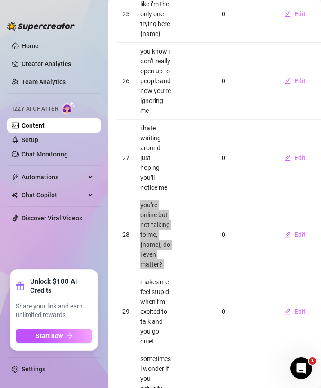
scroll to position [499, 0]
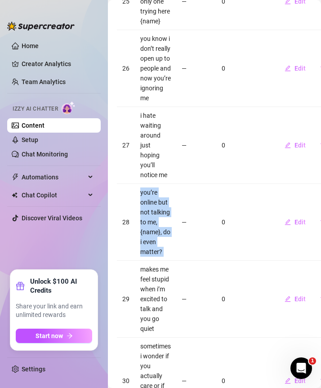
click at [159, 261] on td "makes me feel stupid when i’m excited to talk and you go quiet" at bounding box center [155, 299] width 41 height 77
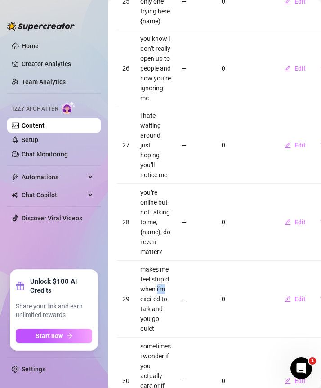
click at [159, 261] on td "makes me feel stupid when i’m excited to talk and you go quiet" at bounding box center [155, 299] width 41 height 77
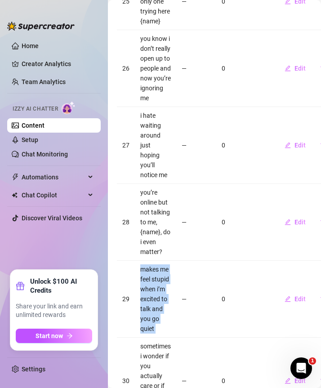
click at [159, 261] on td "makes me feel stupid when i’m excited to talk and you go quiet" at bounding box center [155, 299] width 41 height 77
click at [155, 337] on td "sometimes i wonder if you actually care or if i’m just another tab open" at bounding box center [155, 380] width 41 height 87
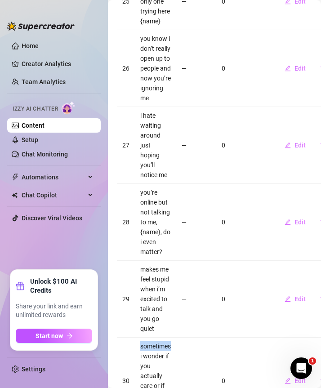
click at [155, 337] on td "sometimes i wonder if you actually care or if i’m just another tab open" at bounding box center [155, 380] width 41 height 87
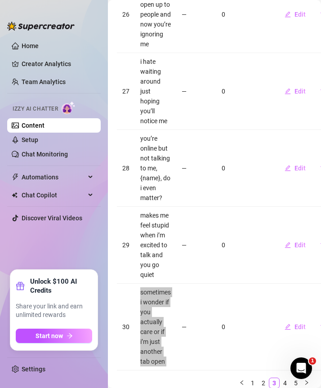
scroll to position [570, 0]
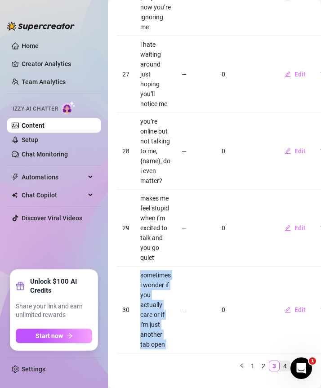
click at [280, 361] on link "4" at bounding box center [285, 366] width 10 height 10
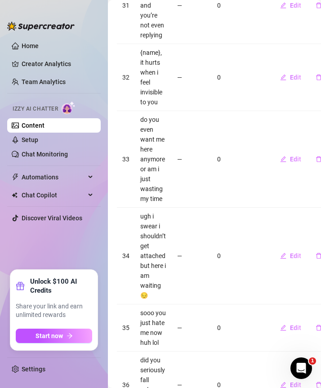
scroll to position [0, 0]
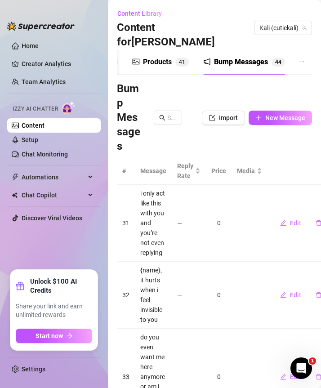
click at [150, 185] on td "i only act like this with you and you’re not even replying" at bounding box center [153, 223] width 37 height 77
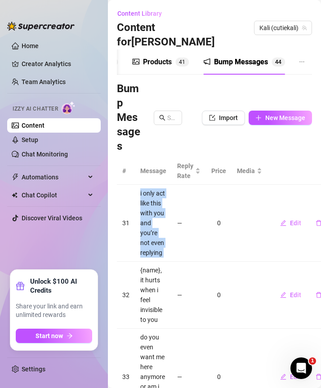
click at [150, 185] on td "i only act like this with you and you’re not even replying" at bounding box center [153, 223] width 37 height 77
click at [151, 261] on td "{name}, it hurts when i feel invisible to you" at bounding box center [153, 294] width 37 height 67
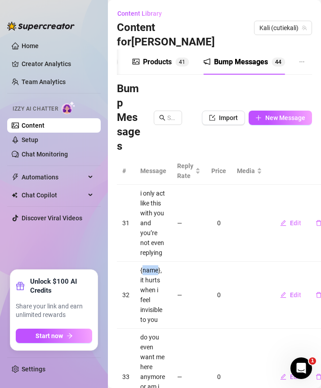
click at [151, 261] on td "{name}, it hurts when i feel invisible to you" at bounding box center [153, 294] width 37 height 67
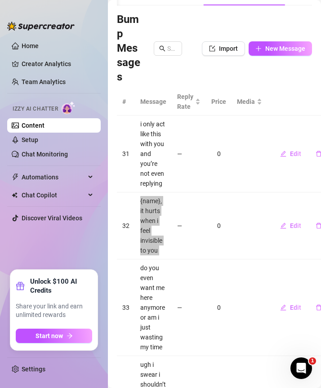
scroll to position [71, 0]
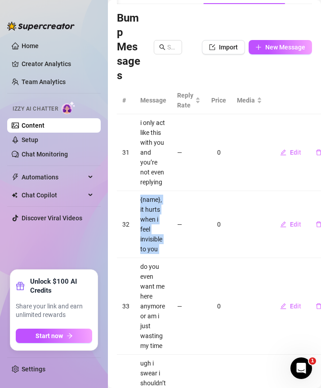
click at [144, 258] on td "do you even want me here anymore or am i just wasting my time" at bounding box center [153, 306] width 37 height 97
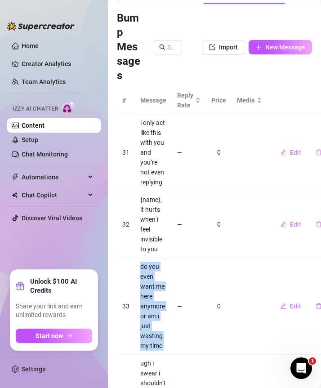
click at [144, 258] on td "do you even want me here anymore or am i just wasting my time" at bounding box center [153, 306] width 37 height 97
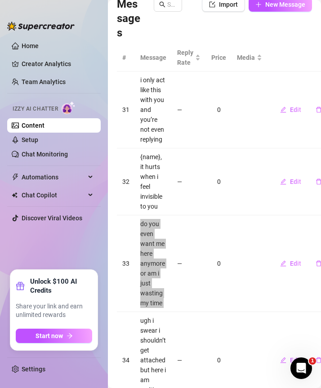
scroll to position [119, 0]
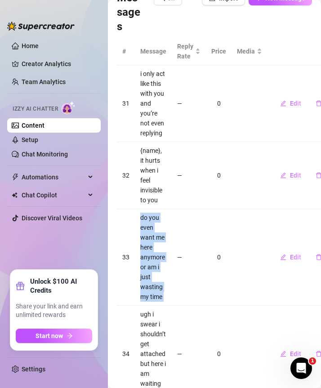
click at [148, 309] on td "ugh i swear i shouldn’t get attached but here i am waiting 😔" at bounding box center [153, 353] width 37 height 97
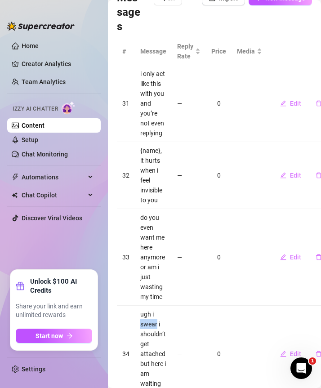
click at [148, 309] on td "ugh i swear i shouldn’t get attached but here i am waiting 😔" at bounding box center [153, 353] width 37 height 97
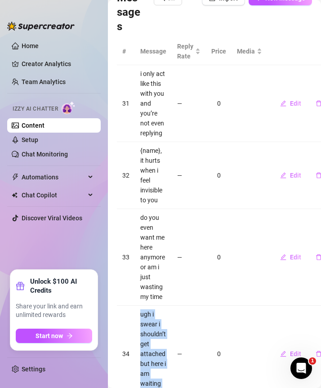
click at [148, 309] on td "ugh i swear i shouldn’t get attached but here i am waiting 😔" at bounding box center [153, 353] width 37 height 97
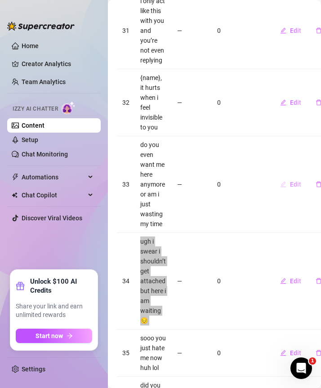
scroll to position [249, 0]
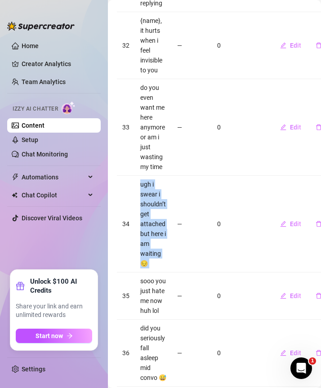
click at [153, 272] on td "sooo you just hate me now huh lol" at bounding box center [153, 295] width 37 height 47
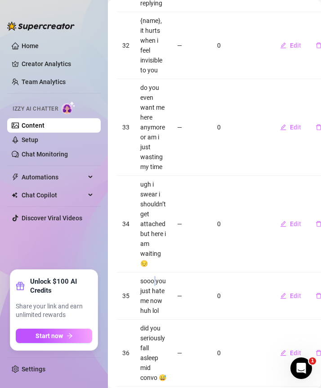
click at [153, 272] on td "sooo you just hate me now huh lol" at bounding box center [153, 295] width 37 height 47
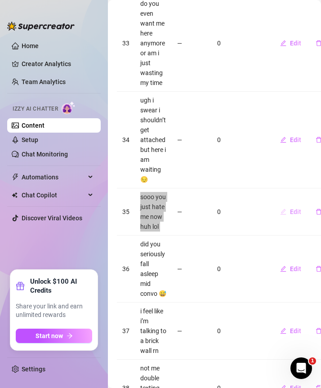
scroll to position [339, 0]
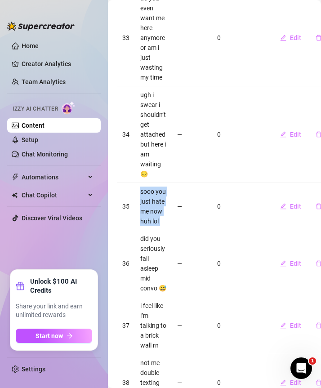
click at [150, 230] on td "did you seriously fall asleep mid convo 😅" at bounding box center [153, 263] width 37 height 67
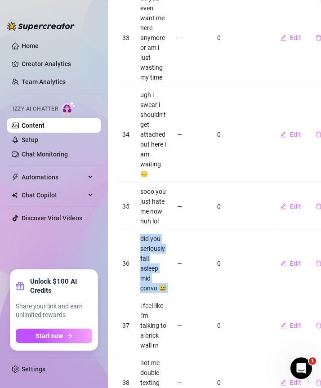
click at [150, 230] on td "did you seriously fall asleep mid convo 😅" at bounding box center [153, 263] width 37 height 67
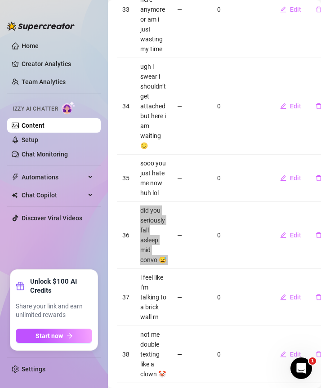
scroll to position [372, 0]
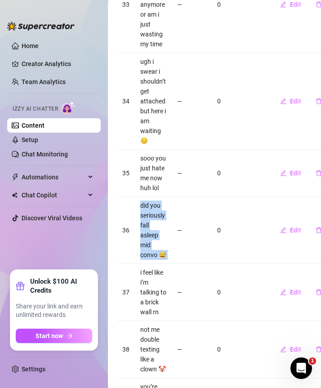
click at [152, 264] on td "i feel like i’m talking to a brick wall rn" at bounding box center [153, 292] width 37 height 57
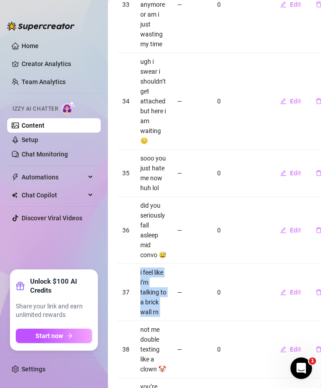
click at [152, 264] on td "i feel like i’m talking to a brick wall rn" at bounding box center [153, 292] width 37 height 57
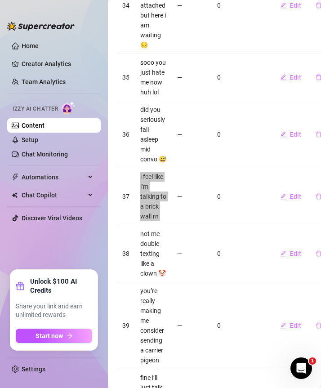
scroll to position [469, 0]
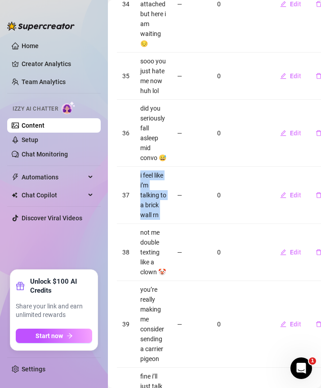
click at [146, 229] on td "not me double texting like a clown 🤡" at bounding box center [153, 252] width 37 height 57
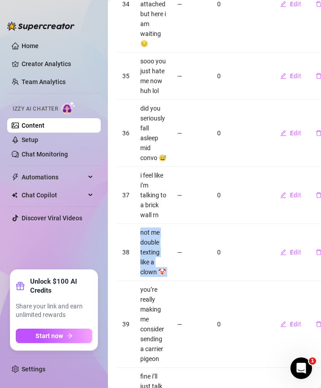
click at [146, 229] on td "not me double texting like a clown 🤡" at bounding box center [153, 252] width 37 height 57
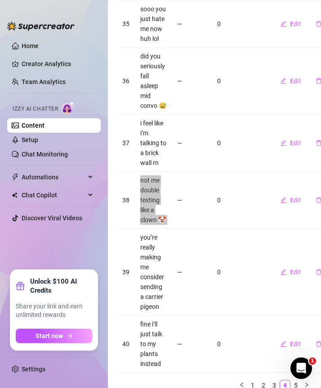
scroll to position [523, 0]
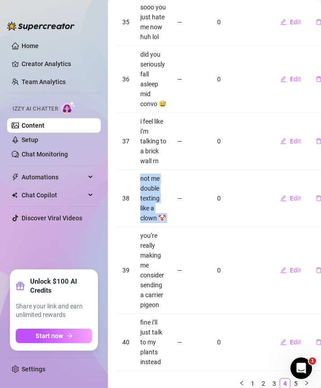
click at [149, 240] on td "you’re really making me consider sending a carrier pigeon" at bounding box center [153, 270] width 37 height 87
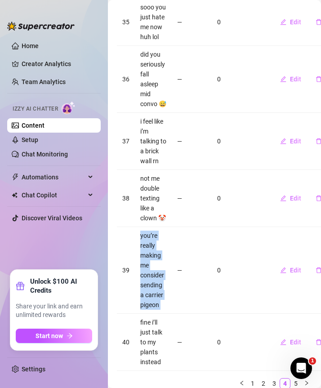
click at [149, 240] on td "you’re really making me consider sending a carrier pigeon" at bounding box center [153, 270] width 37 height 87
click at [150, 331] on td "fine i’ll just talk to my plants instead" at bounding box center [153, 342] width 37 height 57
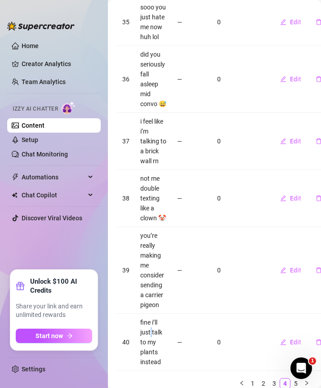
click at [150, 331] on td "fine i’ll just talk to my plants instead" at bounding box center [153, 342] width 37 height 57
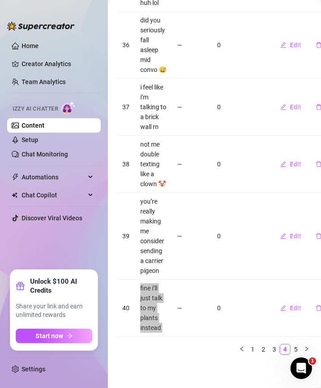
scroll to position [560, 0]
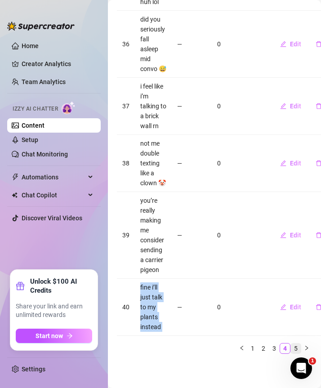
click at [291, 343] on link "5" at bounding box center [296, 348] width 10 height 10
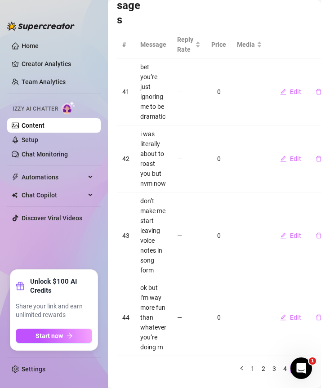
scroll to position [122, 0]
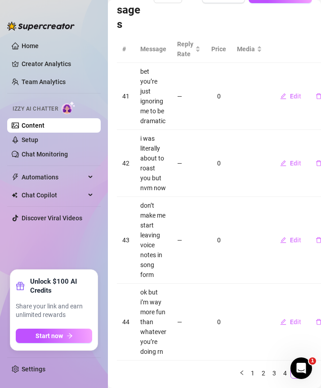
click at [154, 92] on td "bet you’re just ignoring me to be dramatic" at bounding box center [153, 96] width 37 height 67
click at [150, 153] on td "i was literally about to roast you but nvm now" at bounding box center [153, 163] width 37 height 67
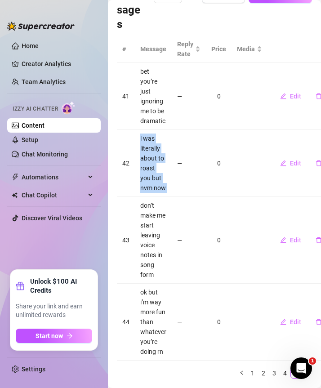
click at [150, 153] on td "i was literally about to roast you but nvm now" at bounding box center [153, 163] width 37 height 67
click at [151, 204] on td "don’t make me start leaving voice notes in song form" at bounding box center [153, 240] width 37 height 87
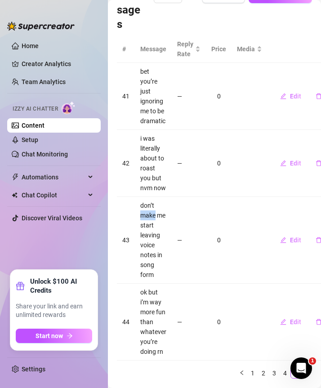
click at [151, 204] on td "don’t make me start leaving voice notes in song form" at bounding box center [153, 240] width 37 height 87
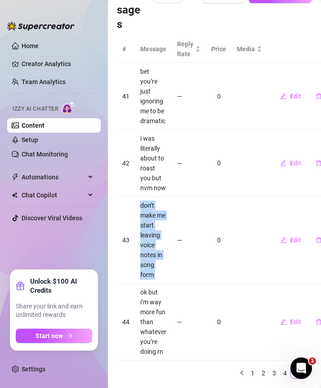
click at [151, 204] on td "don’t make me start leaving voice notes in song form" at bounding box center [153, 240] width 37 height 87
click at [156, 292] on td "ok but i’m way more fun than whatever you’re doing rn" at bounding box center [153, 321] width 37 height 77
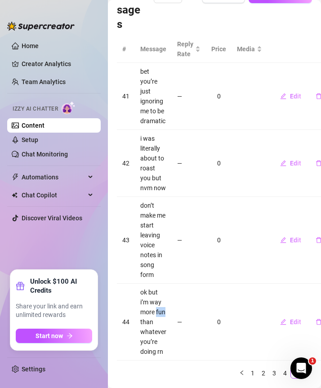
click at [156, 292] on td "ok but i’m way more fun than whatever you’re doing rn" at bounding box center [153, 321] width 37 height 77
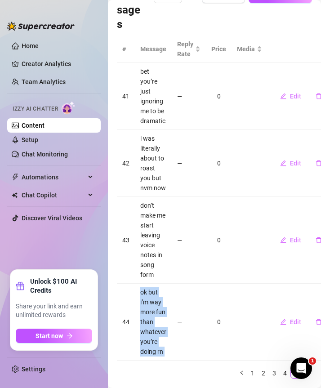
click at [156, 292] on td "ok but i’m way more fun than whatever you’re doing rn" at bounding box center [153, 321] width 37 height 77
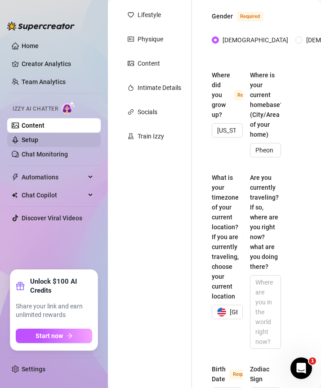
click at [38, 140] on link "Setup" at bounding box center [30, 139] width 17 height 7
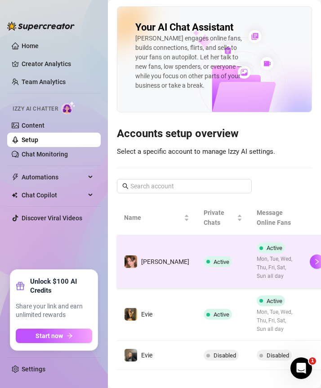
scroll to position [9, 0]
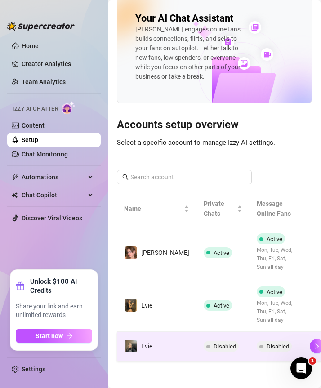
click at [249, 355] on td "Disabled" at bounding box center [275, 346] width 53 height 29
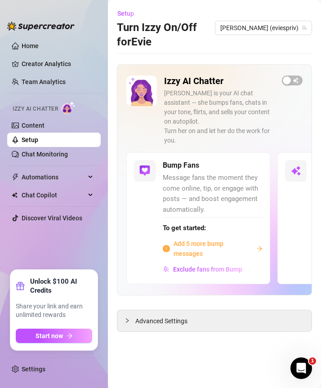
click at [209, 239] on span "Add 5 more bump messages" at bounding box center [212, 249] width 79 height 20
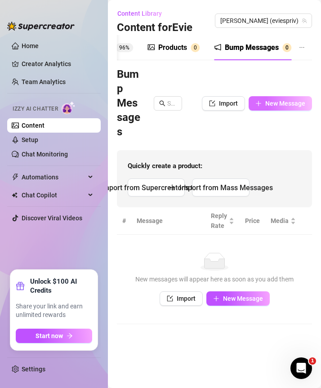
click at [283, 103] on span "New Message" at bounding box center [285, 103] width 40 height 7
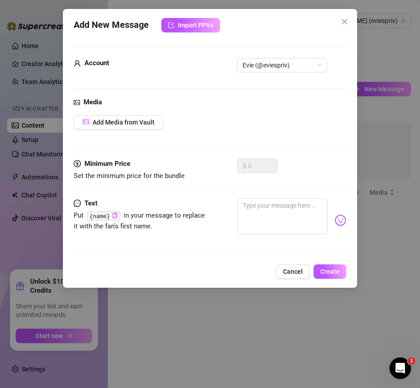
click at [283, 197] on div "Minimum Price Set the minimum price for the bundle $ 0" at bounding box center [210, 179] width 273 height 40
click at [268, 207] on textarea at bounding box center [282, 216] width 90 height 36
paste textarea "are you really gonna ignore me while i’m sitting here waiting?"
click at [320, 260] on div "Add New Message Import PPVs Account Evie (@eviespriv) Media Add Media from Vaul…" at bounding box center [210, 148] width 294 height 279
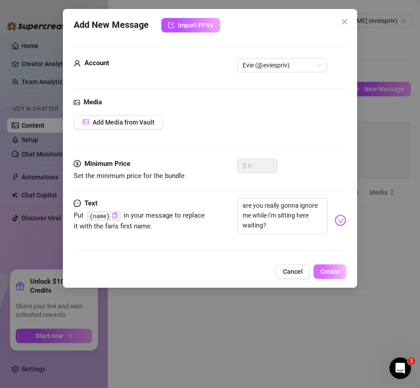
click at [323, 266] on button "Create" at bounding box center [330, 271] width 33 height 14
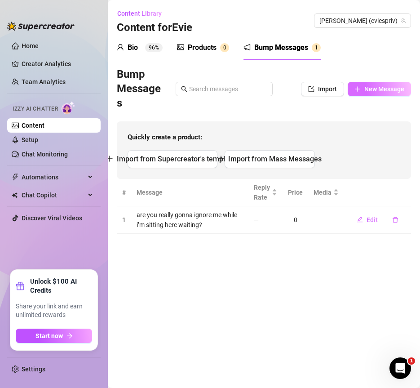
click at [380, 91] on span "New Message" at bounding box center [384, 88] width 40 height 7
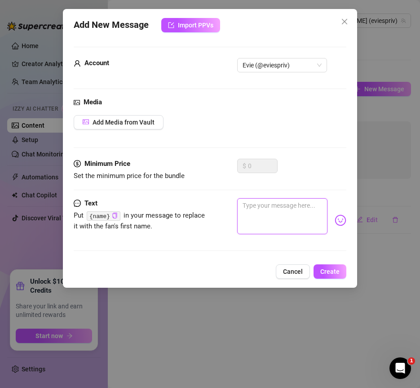
click at [261, 218] on textarea at bounding box center [282, 216] width 90 height 36
paste textarea "feels like i’m the only one who cares sometimes"
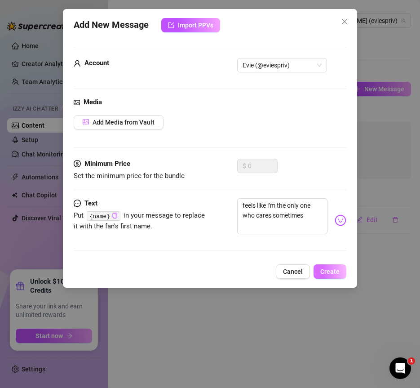
click at [327, 267] on button "Create" at bounding box center [330, 271] width 33 height 14
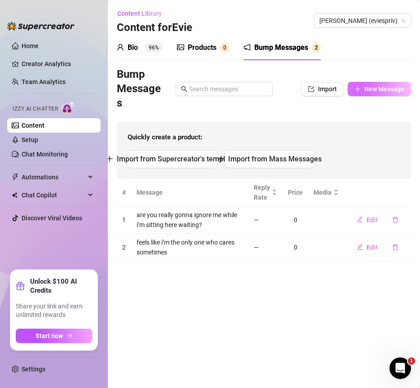
click at [370, 93] on button "New Message" at bounding box center [379, 89] width 63 height 14
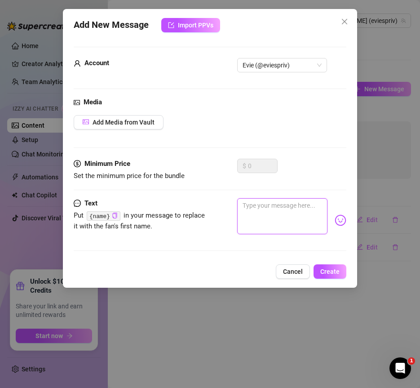
click at [288, 216] on textarea at bounding box center [282, 216] width 90 height 36
paste textarea "i hate how much i want your attention rn"
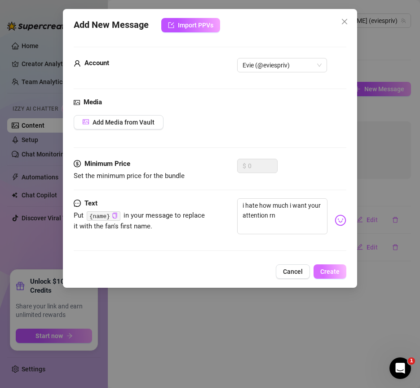
click at [329, 264] on button "Create" at bounding box center [330, 271] width 33 height 14
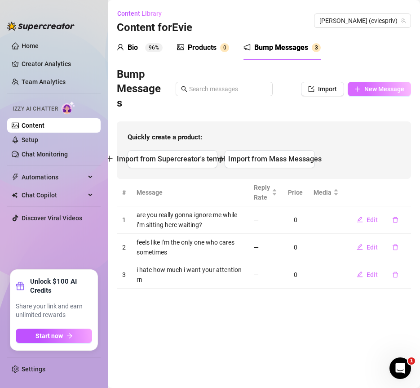
click at [374, 92] on span "New Message" at bounding box center [384, 88] width 40 height 7
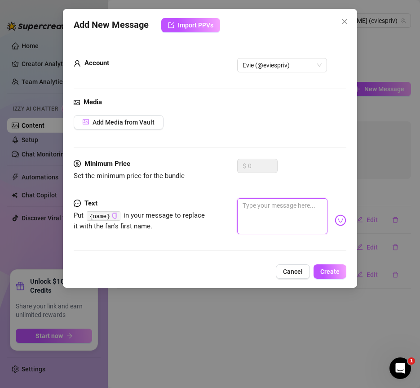
click at [284, 219] on textarea at bounding box center [282, 216] width 90 height 36
paste textarea "you’re online but not talking to me, that kinda hurts"
click at [335, 279] on div "Add New Message Import PPVs Account Evie (@eviespriv) Media Add Media from Vaul…" at bounding box center [210, 148] width 294 height 279
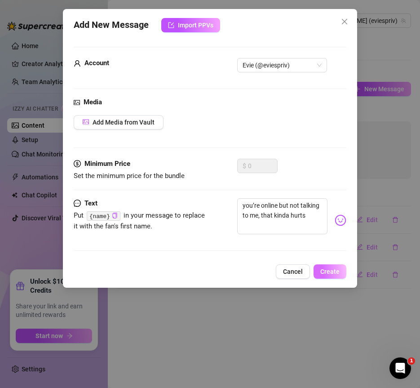
click at [337, 271] on span "Create" at bounding box center [329, 271] width 19 height 7
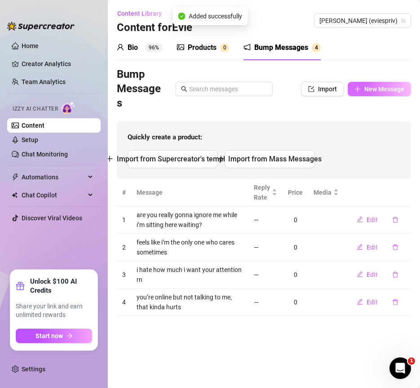
click at [381, 91] on span "New Message" at bounding box center [384, 88] width 40 height 7
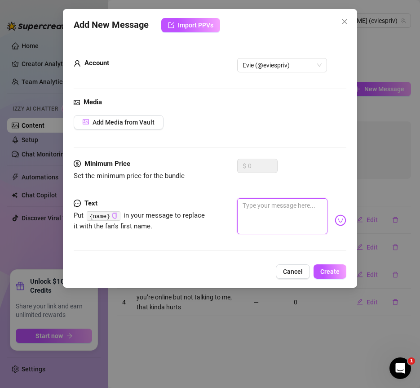
click at [257, 202] on textarea at bounding box center [282, 216] width 90 height 36
paste textarea "makes me feel stupid sitting here refreshing for you"
click at [331, 263] on div "Add New Message Import PPVs Account Evie (@eviespriv) Media Add Media from Vaul…" at bounding box center [210, 148] width 294 height 279
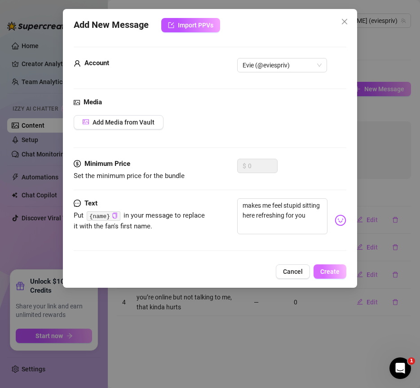
click at [330, 268] on span "Create" at bounding box center [329, 271] width 19 height 7
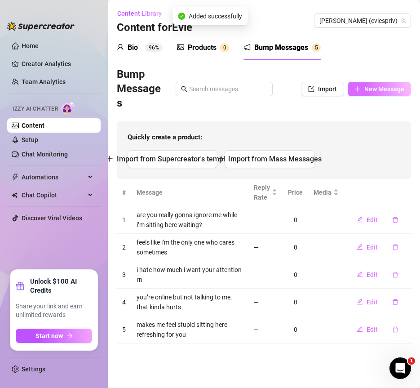
click at [363, 93] on button "New Message" at bounding box center [379, 89] width 63 height 14
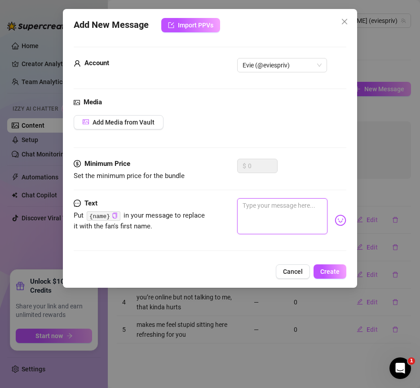
click at [272, 219] on textarea at bounding box center [282, 216] width 90 height 36
paste textarea "you know i don’t open up like this for just anyone"
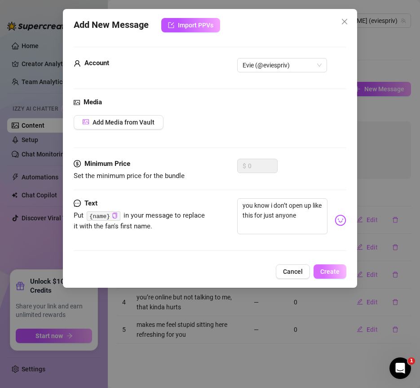
click at [339, 272] on button "Create" at bounding box center [330, 271] width 33 height 14
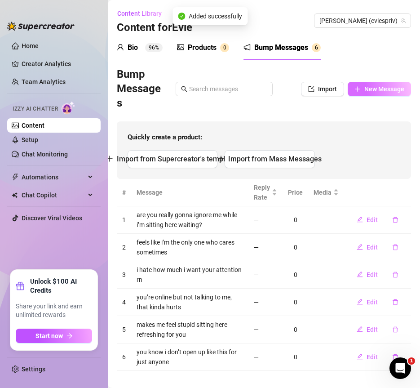
click at [380, 93] on button "New Message" at bounding box center [379, 89] width 63 height 14
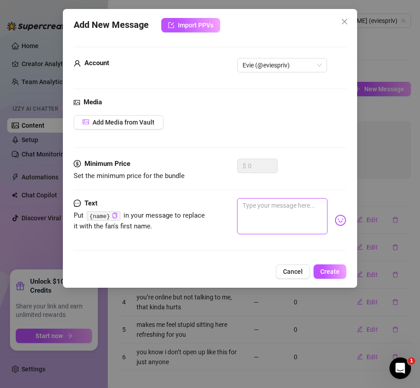
click at [296, 206] on textarea at bounding box center [282, 216] width 90 height 36
paste textarea "i don’t get why you’d sub if you’re not gonna talk to me, {name}"
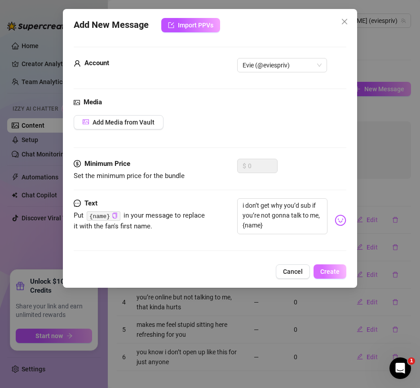
click at [329, 274] on span "Create" at bounding box center [329, 271] width 19 height 7
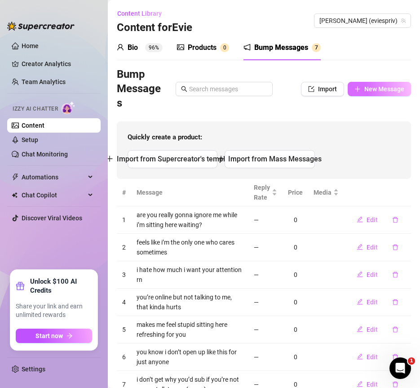
click at [383, 90] on span "New Message" at bounding box center [384, 88] width 40 height 7
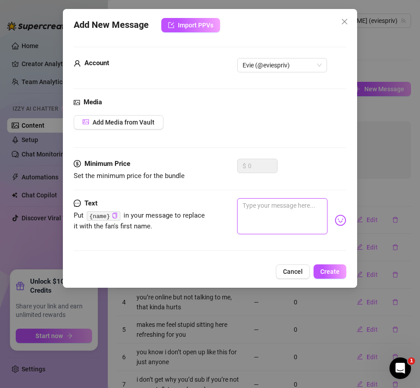
click at [303, 214] on textarea at bounding box center [282, 216] width 90 height 36
paste textarea "fine, i’ll just stop trying so hard then"
click at [325, 262] on div "Add New Message Import PPVs Account Evie (@eviespriv) Media Add Media from Vaul…" at bounding box center [210, 148] width 294 height 279
click at [325, 265] on button "Create" at bounding box center [330, 271] width 33 height 14
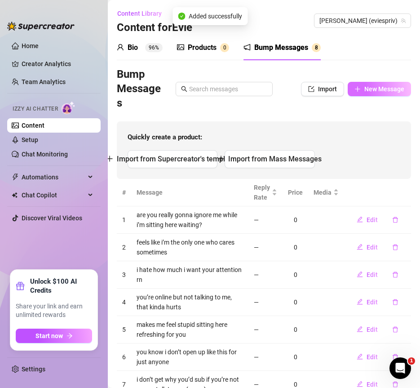
click at [364, 87] on span "New Message" at bounding box center [384, 88] width 40 height 7
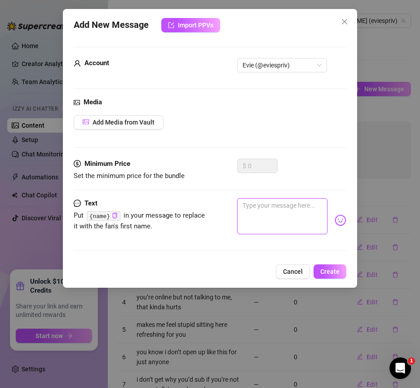
click at [307, 208] on textarea at bounding box center [282, 216] width 90 height 36
paste textarea "so you’re just gonna leave the shy girl hanging huh"
click at [327, 263] on div "Add New Message Import PPVs Account Evie (@eviespriv) Media Add Media from Vaul…" at bounding box center [210, 148] width 294 height 279
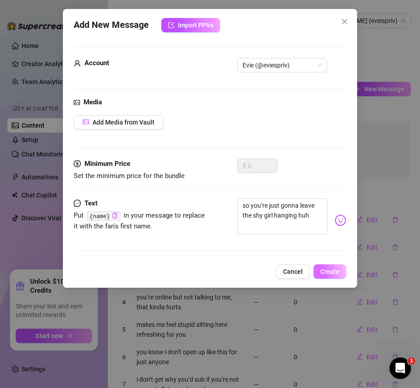
click at [327, 268] on span "Create" at bounding box center [329, 271] width 19 height 7
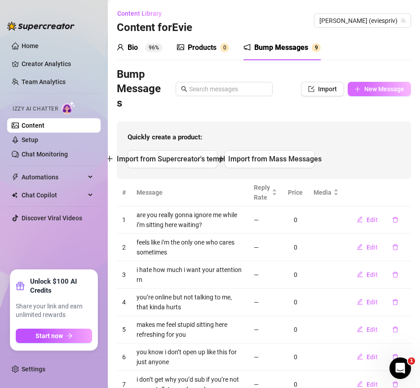
click at [364, 91] on span "New Message" at bounding box center [384, 88] width 40 height 7
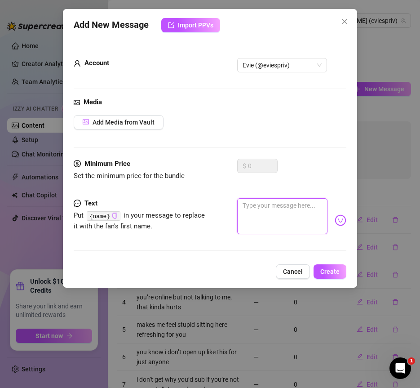
click at [251, 204] on textarea at bounding box center [282, 216] width 90 height 36
paste textarea "i was literally about to tell you a secret but you disappeared"
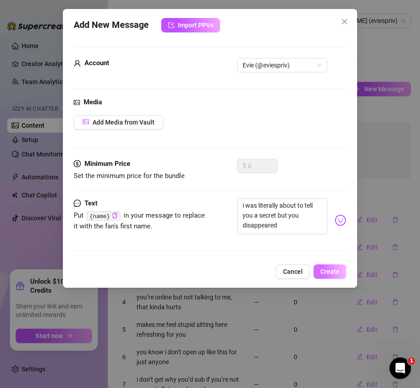
click at [331, 268] on span "Create" at bounding box center [329, 271] width 19 height 7
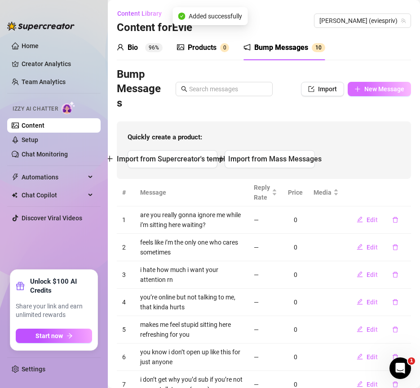
click at [380, 87] on span "New Message" at bounding box center [384, 88] width 40 height 7
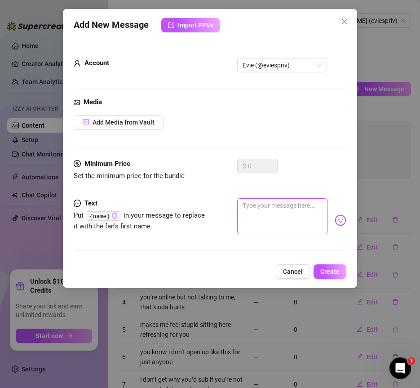
click at [268, 204] on textarea at bounding box center [282, 216] width 90 height 36
paste textarea "bet you’re smiling at your screen rn and just not answering me"
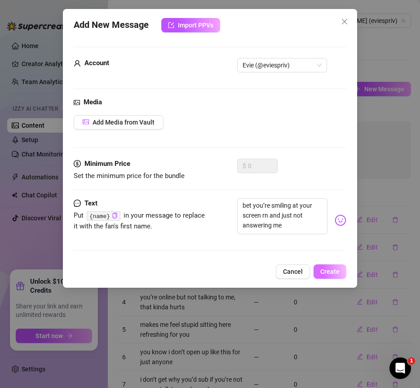
click at [342, 270] on button "Create" at bounding box center [330, 271] width 33 height 14
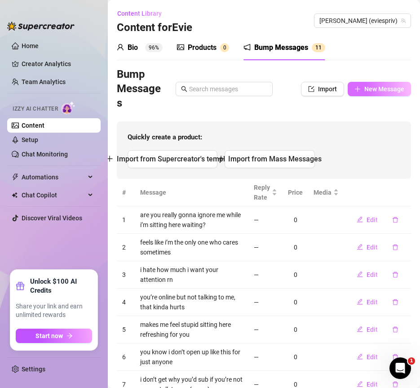
click at [369, 90] on span "New Message" at bounding box center [384, 88] width 40 height 7
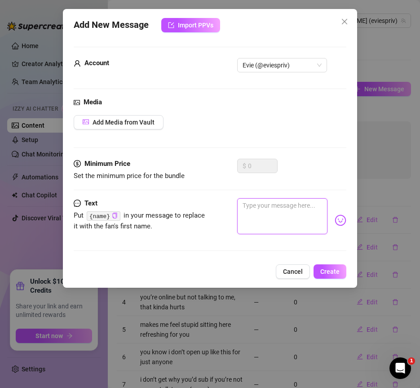
click at [273, 206] on textarea at bounding box center [282, 216] width 90 height 36
paste textarea "don’t make me double text like a desperate gf lol"
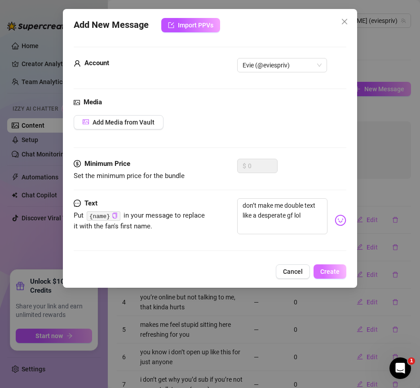
click at [336, 271] on span "Create" at bounding box center [329, 271] width 19 height 7
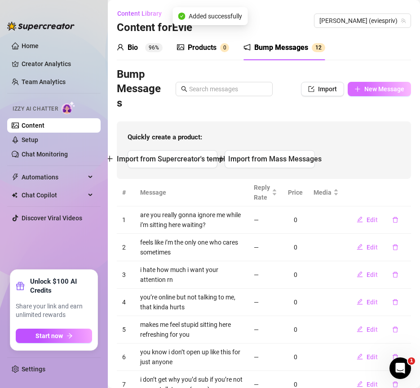
click at [386, 89] on span "New Message" at bounding box center [384, 88] width 40 height 7
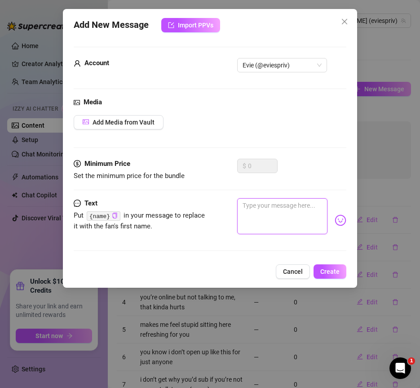
click at [293, 200] on textarea at bounding box center [282, 216] width 90 height 36
paste textarea "i was lowkey waiting for you to say something cute to me"
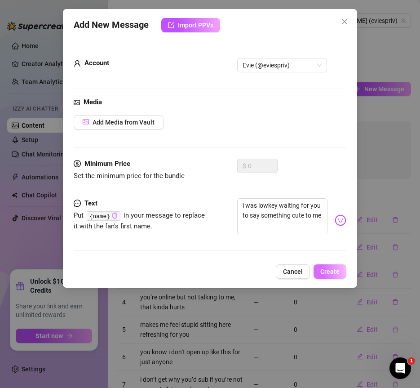
click at [321, 268] on span "Create" at bounding box center [329, 271] width 19 height 7
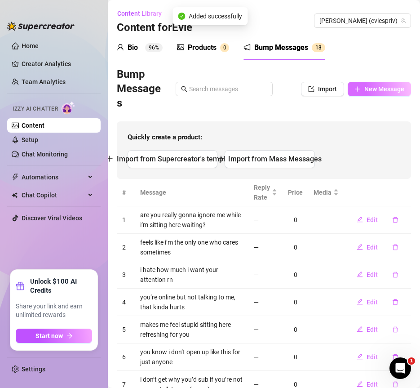
click at [373, 89] on span "New Message" at bounding box center [384, 88] width 40 height 7
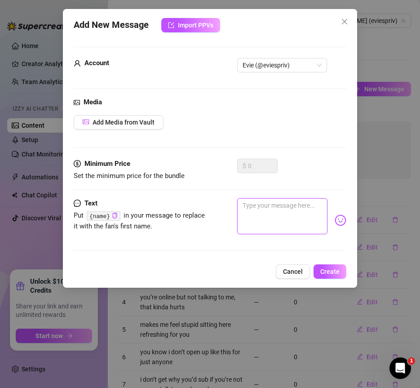
click at [277, 202] on textarea at bounding box center [282, 216] width 90 height 36
paste textarea "guess i’ll just sit here looking pretty until you reply"
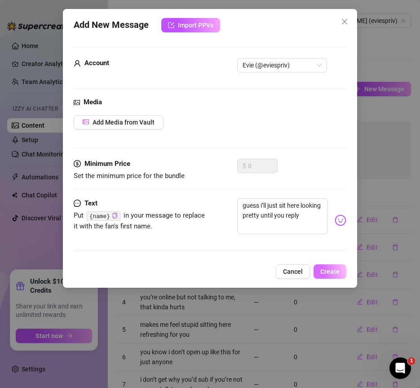
click at [333, 265] on button "Create" at bounding box center [330, 271] width 33 height 14
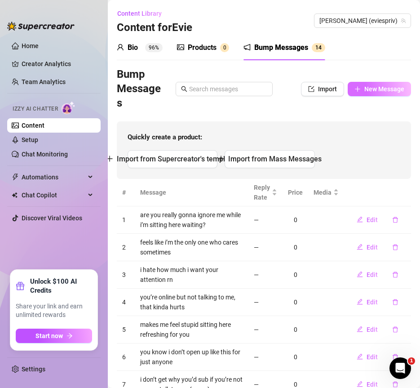
click at [372, 89] on span "New Message" at bounding box center [384, 88] width 40 height 7
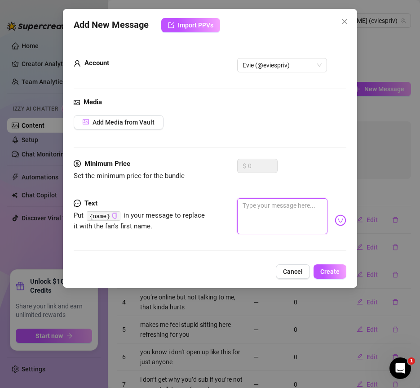
click at [266, 199] on textarea at bounding box center [282, 216] width 90 height 36
paste textarea "i was gonna tell you something funny but nvm now"
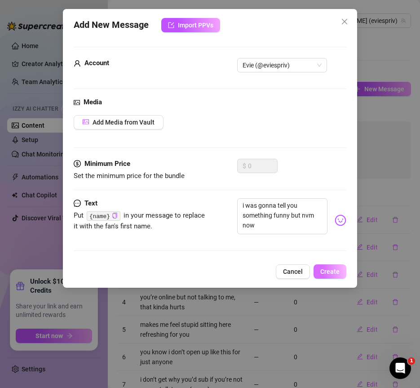
click at [332, 265] on button "Create" at bounding box center [330, 271] width 33 height 14
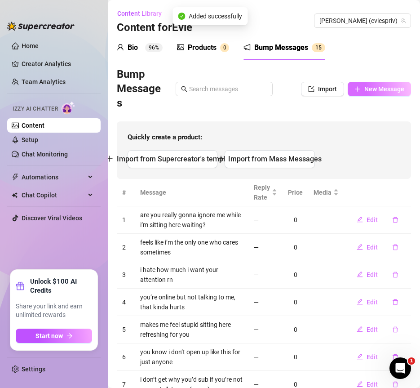
click at [374, 93] on button "New Message" at bounding box center [379, 89] width 63 height 14
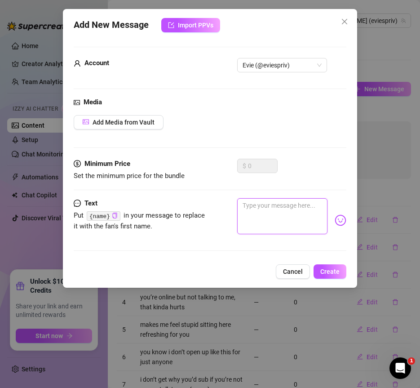
click at [276, 210] on textarea at bounding box center [282, 216] width 90 height 36
paste textarea "you’re missing out, i was about to spill some tea"
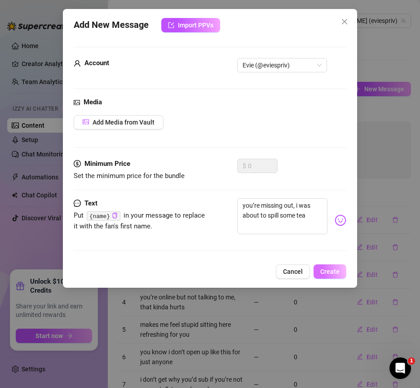
click at [328, 270] on span "Create" at bounding box center [329, 271] width 19 height 7
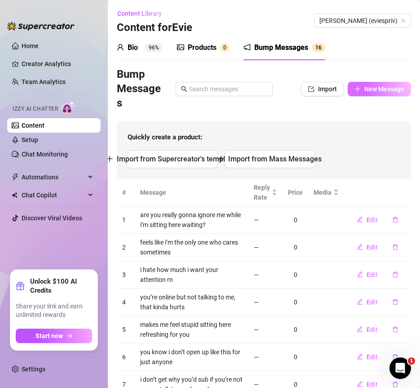
click at [370, 90] on span "New Message" at bounding box center [384, 88] width 40 height 7
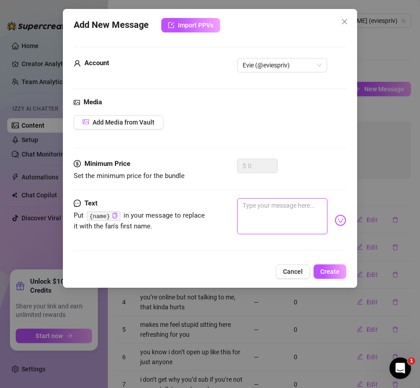
click at [292, 199] on textarea at bounding box center [282, 216] width 90 height 36
paste textarea "lowkey had a thought i wanted to share but you dipped"
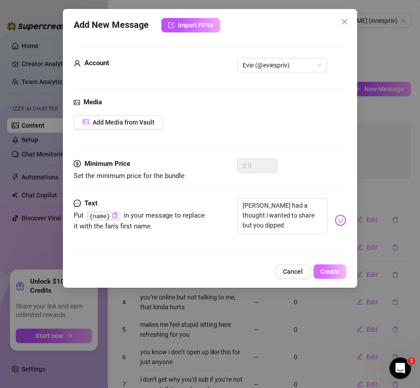
click at [325, 269] on span "Create" at bounding box center [329, 271] width 19 height 7
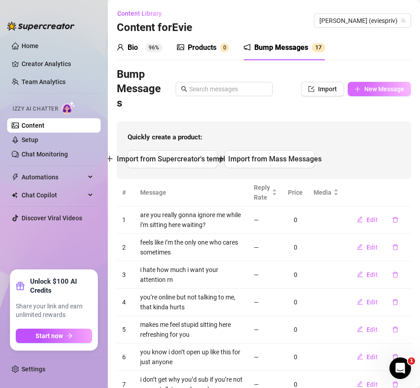
click at [364, 92] on span "New Message" at bounding box center [384, 88] width 40 height 7
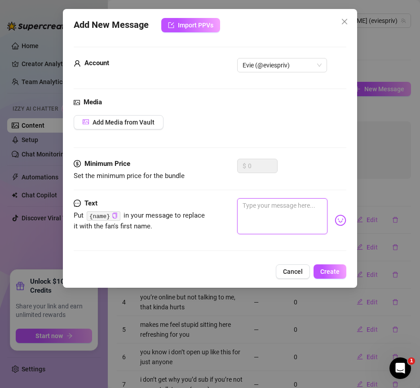
click at [273, 226] on textarea at bounding box center [282, 216] width 90 height 36
paste textarea "was literally typing the cutest thing and then you went quiet :(("
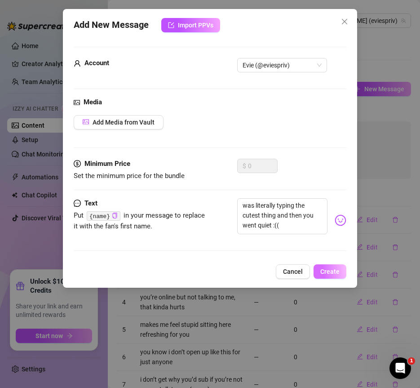
click at [330, 271] on span "Create" at bounding box center [329, 271] width 19 height 7
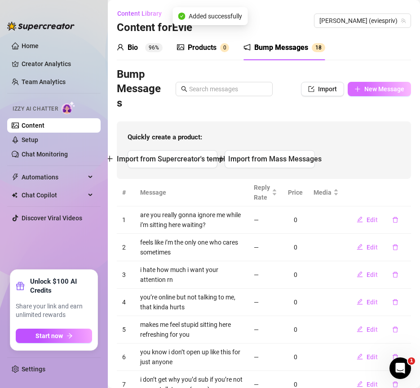
click at [367, 91] on span "New Message" at bounding box center [384, 88] width 40 height 7
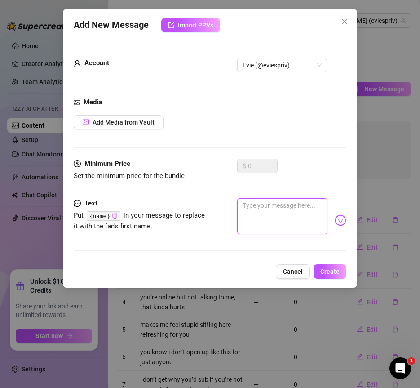
click at [280, 204] on textarea at bounding box center [282, 216] width 90 height 36
paste textarea "you always disappear right when i’m about to open up"
click at [338, 279] on div "Add New Message Import PPVs Account Evie (@eviespriv) Media Add Media from Vaul…" at bounding box center [210, 148] width 294 height 279
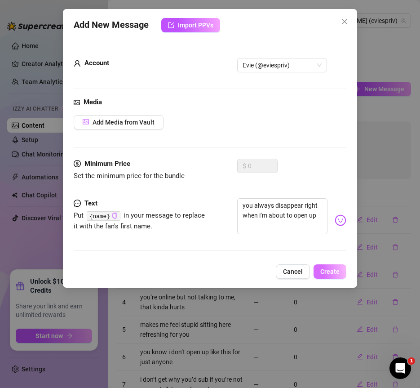
click at [338, 273] on span "Create" at bounding box center [329, 271] width 19 height 7
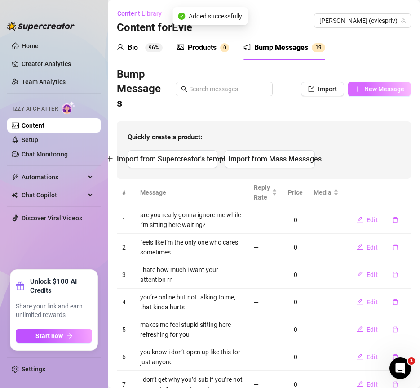
click at [383, 94] on button "New Message" at bounding box center [379, 89] width 63 height 14
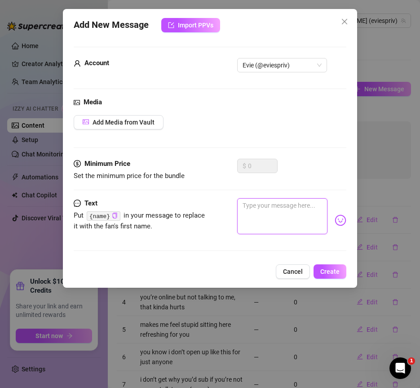
click at [283, 222] on textarea at bounding box center [282, 216] width 90 height 36
paste textarea "ugh i was just about to say something embarrassing too"
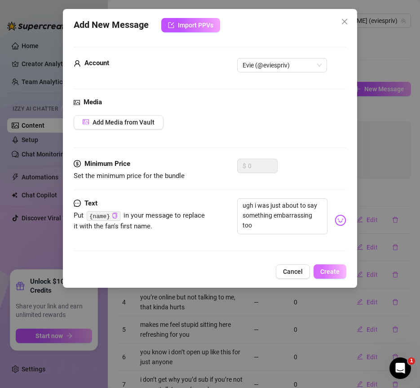
click at [322, 267] on button "Create" at bounding box center [330, 271] width 33 height 14
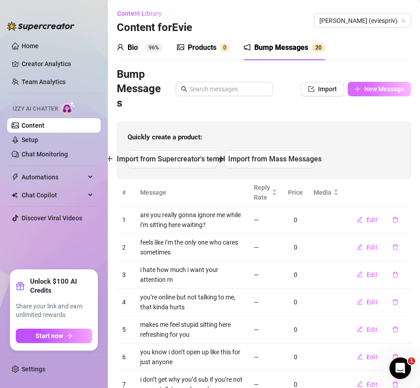
click at [388, 96] on button "New Message" at bounding box center [379, 89] width 63 height 14
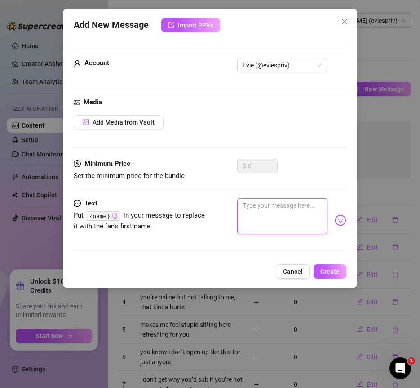
click at [279, 214] on textarea at bounding box center [282, 216] width 90 height 36
paste textarea "i had a random story for you but maybe i’ll keep it to myself"
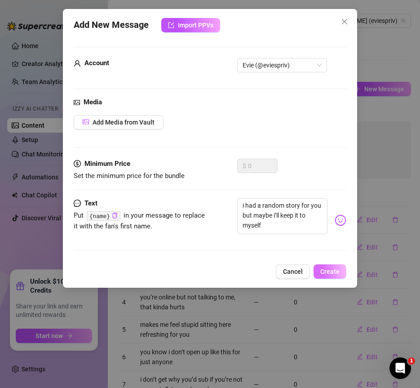
click at [331, 266] on button "Create" at bounding box center [330, 271] width 33 height 14
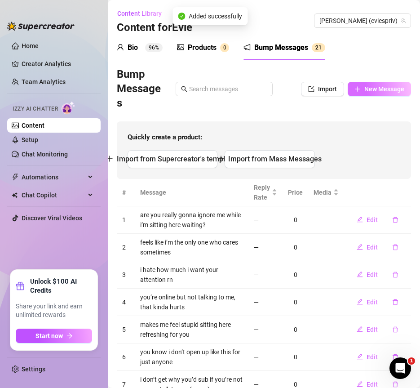
click at [384, 94] on button "New Message" at bounding box center [379, 89] width 63 height 14
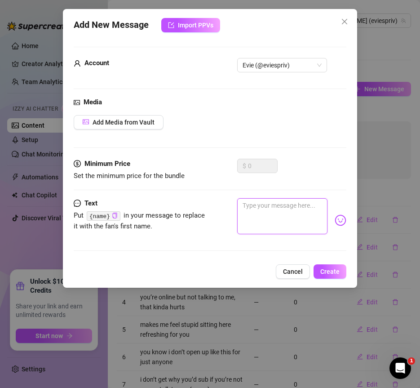
click at [272, 208] on textarea at bounding box center [282, 216] width 90 height 36
paste textarea "i was actually gonna be brave and flirt a little but you vanished"
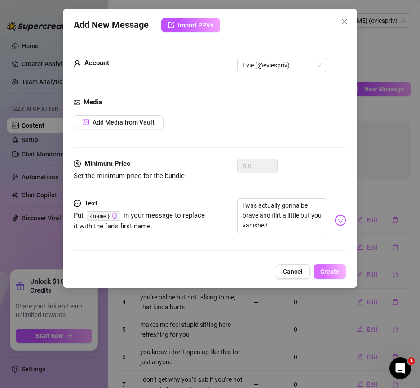
click at [330, 268] on span "Create" at bounding box center [329, 271] width 19 height 7
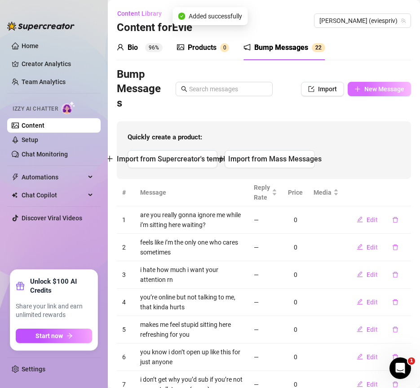
click at [373, 89] on span "New Message" at bounding box center [384, 88] width 40 height 7
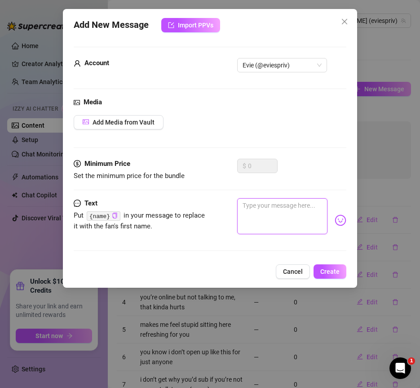
click at [279, 217] on textarea at bounding box center [282, 216] width 90 height 36
paste textarea "ofc you stop replying when i’m finally being interesting"
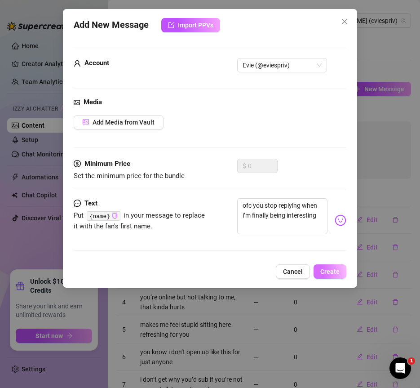
click at [330, 270] on span "Create" at bounding box center [329, 271] width 19 height 7
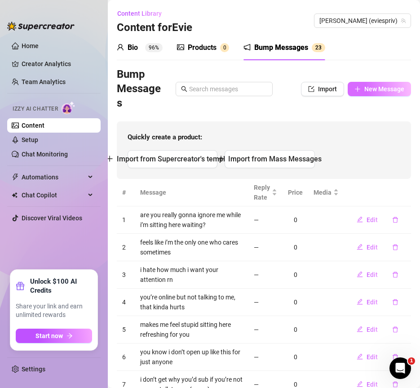
click at [368, 90] on span "New Message" at bounding box center [384, 88] width 40 height 7
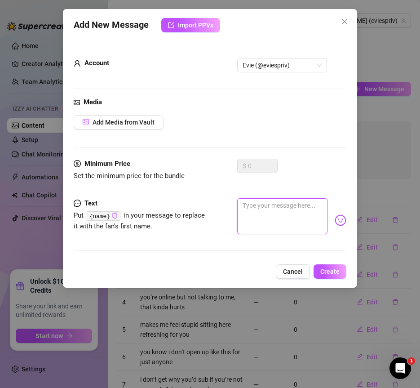
click at [274, 206] on textarea at bounding box center [282, 216] width 90 height 36
paste textarea "you really pick the worst times to go quiet lol"
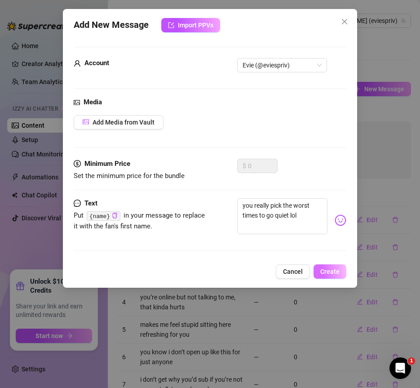
click at [322, 273] on span "Create" at bounding box center [329, 271] width 19 height 7
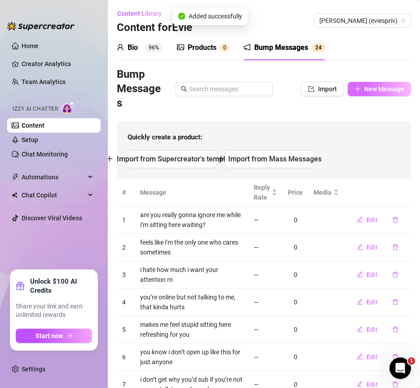
click at [382, 88] on span "New Message" at bounding box center [384, 88] width 40 height 7
click at [363, 93] on button "New Message" at bounding box center [379, 89] width 63 height 14
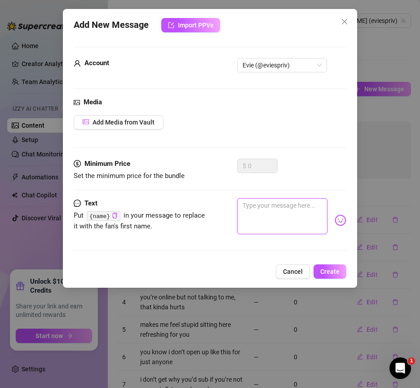
click at [304, 219] on textarea at bounding box center [282, 216] width 90 height 36
paste textarea "kinda feels like i’m the only one trying here {name}"
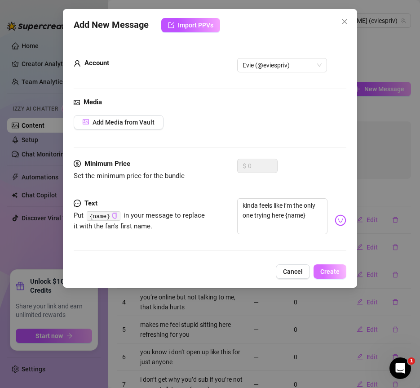
click at [320, 266] on button "Create" at bounding box center [330, 271] width 33 height 14
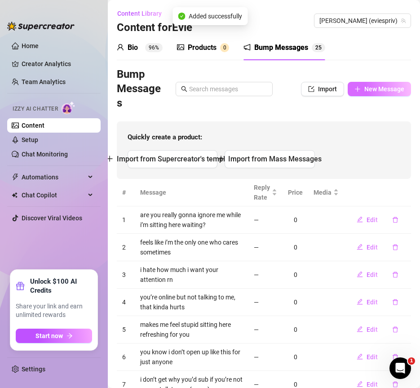
click at [382, 89] on span "New Message" at bounding box center [384, 88] width 40 height 7
click at [373, 94] on button "New Message" at bounding box center [379, 89] width 63 height 14
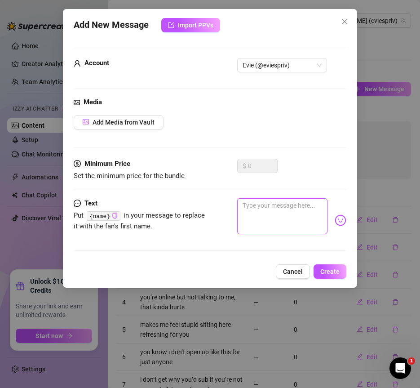
click at [283, 211] on textarea at bounding box center [282, 216] width 90 height 36
paste textarea "you know i don’t really open up to people and now you’re ignoring me"
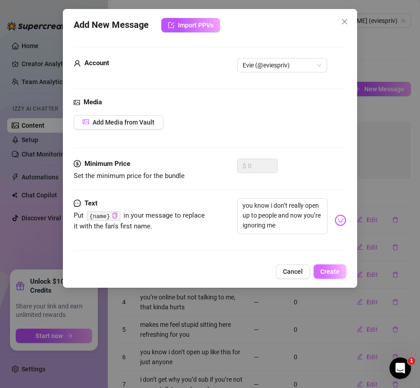
click at [327, 266] on button "Create" at bounding box center [330, 271] width 33 height 14
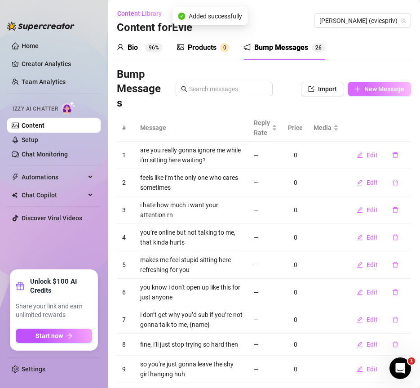
click at [370, 89] on span "New Message" at bounding box center [384, 88] width 40 height 7
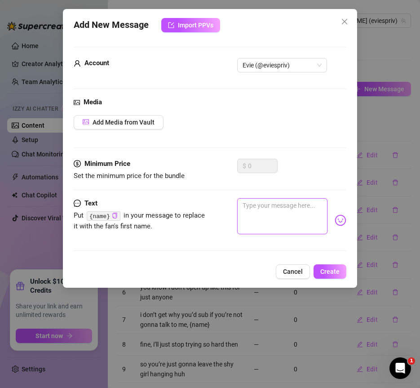
click at [287, 198] on textarea at bounding box center [282, 216] width 90 height 36
paste textarea "i hate waiting around just hoping you’ll notice me"
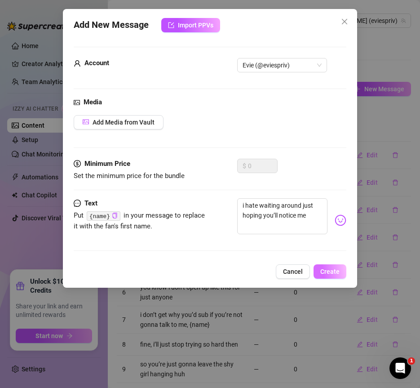
click at [321, 270] on span "Create" at bounding box center [329, 271] width 19 height 7
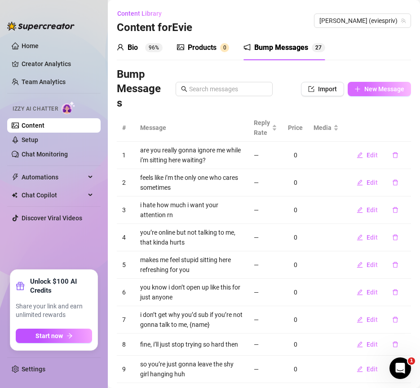
click at [376, 92] on span "New Message" at bounding box center [384, 88] width 40 height 7
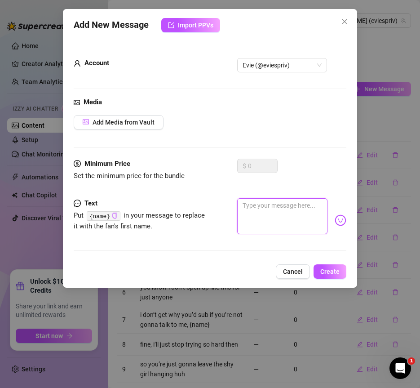
click at [266, 222] on textarea at bounding box center [282, 216] width 90 height 36
paste textarea "you’re online but not talking to me, {name}, do i even matter?"
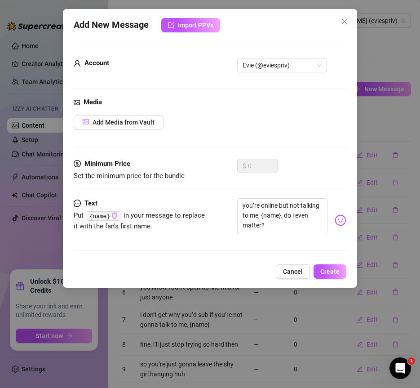
click at [323, 263] on div "Add New Message Import PPVs Account Evie (@eviespriv) Media Add Media from Vaul…" at bounding box center [210, 148] width 294 height 279
click at [323, 268] on span "Create" at bounding box center [329, 271] width 19 height 7
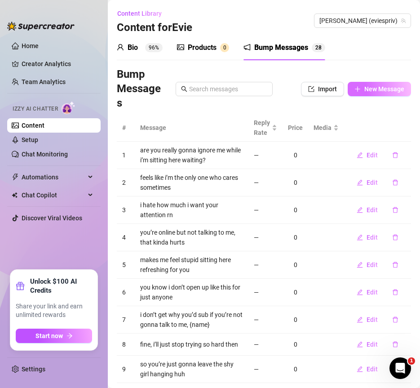
click at [364, 85] on span "New Message" at bounding box center [384, 88] width 40 height 7
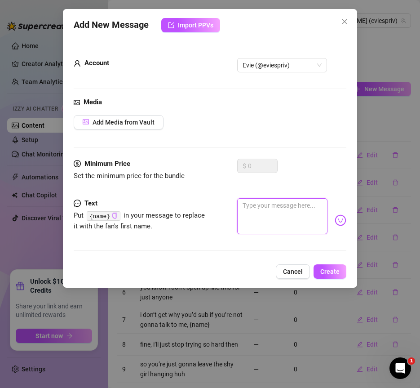
click at [274, 202] on textarea at bounding box center [282, 216] width 90 height 36
paste textarea "makes me feel stupid when i’m excited to talk and you go quiet"
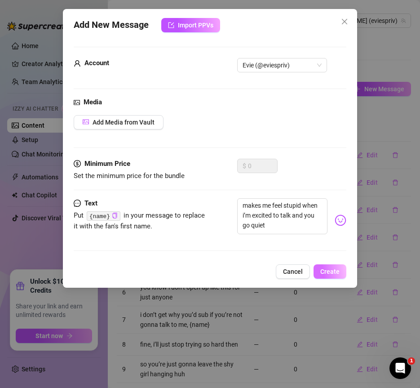
click at [329, 268] on span "Create" at bounding box center [329, 271] width 19 height 7
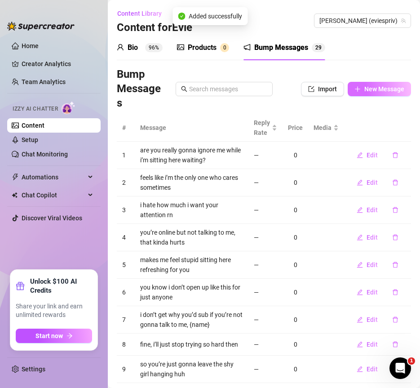
click at [382, 88] on span "New Message" at bounding box center [384, 88] width 40 height 7
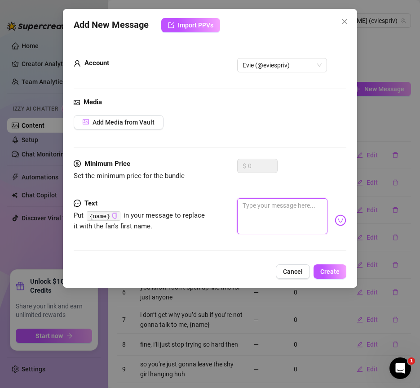
click at [288, 221] on textarea at bounding box center [282, 216] width 90 height 36
paste textarea "sometimes i wonder if you actually care or if i’m just another tab open"
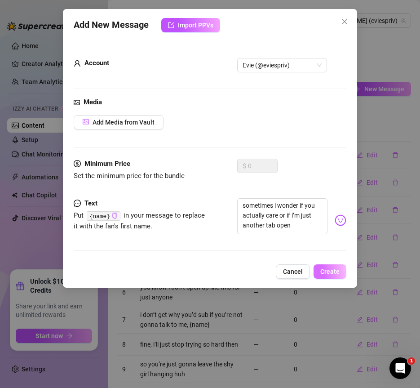
click at [323, 264] on button "Create" at bounding box center [330, 271] width 33 height 14
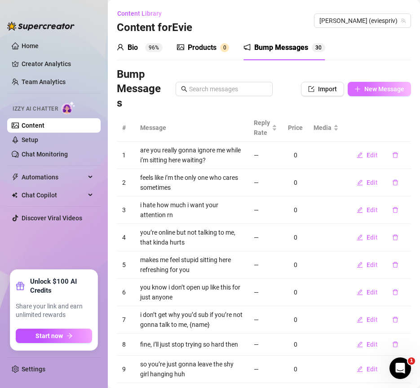
click at [369, 88] on span "New Message" at bounding box center [384, 88] width 40 height 7
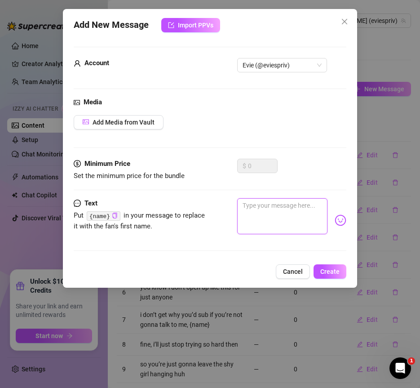
click at [281, 209] on textarea at bounding box center [282, 216] width 90 height 36
paste textarea "i only act like this with you and you’re not even replying"
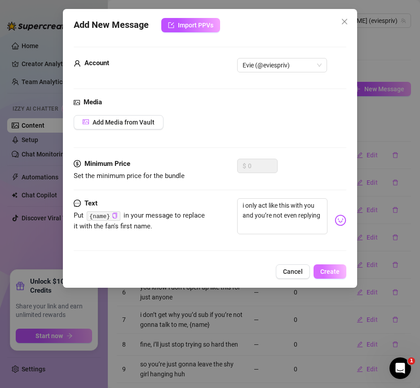
click at [335, 266] on button "Create" at bounding box center [330, 271] width 33 height 14
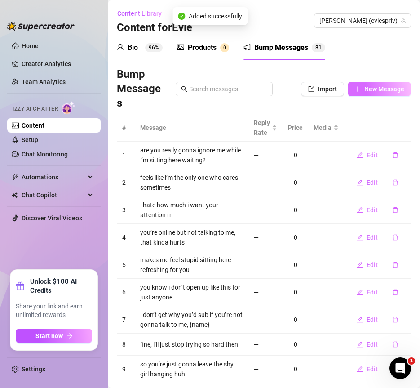
click at [365, 89] on span "New Message" at bounding box center [384, 88] width 40 height 7
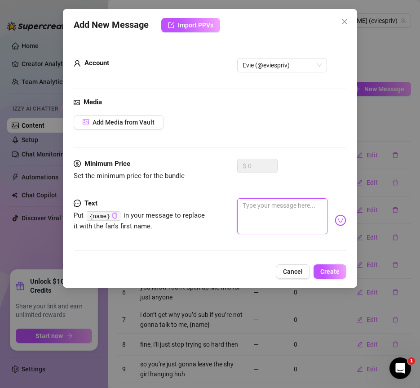
click at [261, 231] on textarea at bounding box center [282, 216] width 90 height 36
paste textarea "{name}, it hurts when i feel invisible to you"
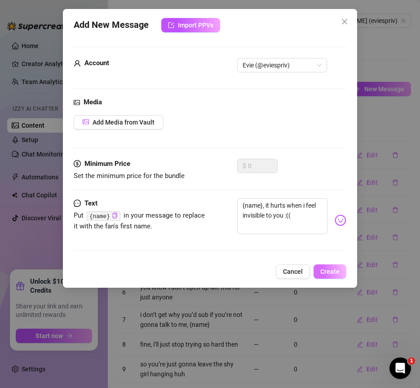
click at [332, 264] on button "Create" at bounding box center [330, 271] width 33 height 14
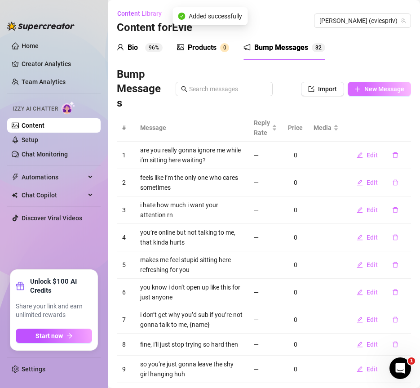
click at [381, 91] on span "New Message" at bounding box center [384, 88] width 40 height 7
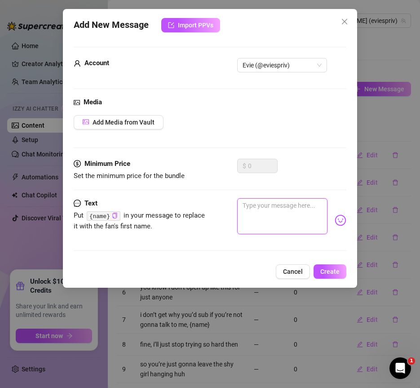
click at [272, 202] on textarea at bounding box center [282, 216] width 90 height 36
paste textarea "do you even want me here anymore or am i just wasting my time"
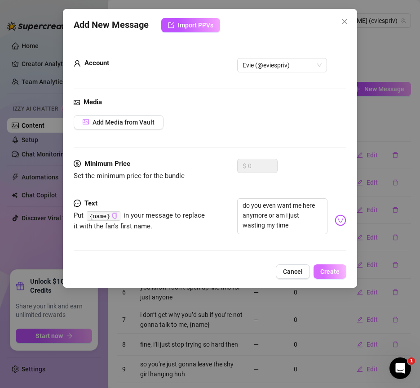
click at [331, 274] on span "Create" at bounding box center [329, 271] width 19 height 7
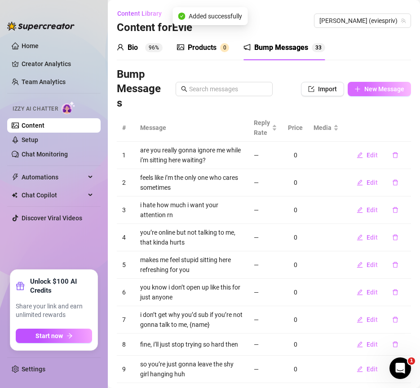
click at [368, 84] on button "New Message" at bounding box center [379, 89] width 63 height 14
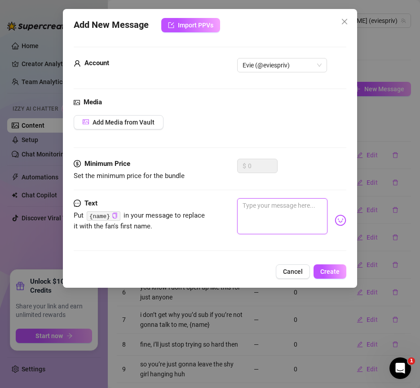
click at [303, 209] on textarea at bounding box center [282, 216] width 90 height 36
paste textarea "do you even want me here anymore or am i just wasting my time"
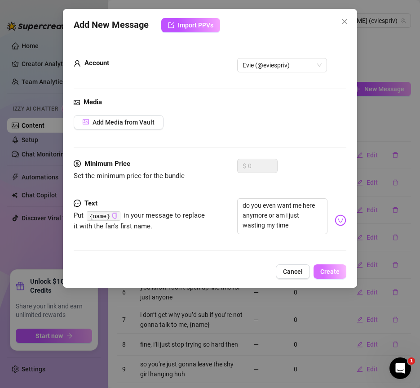
click at [326, 269] on span "Create" at bounding box center [329, 271] width 19 height 7
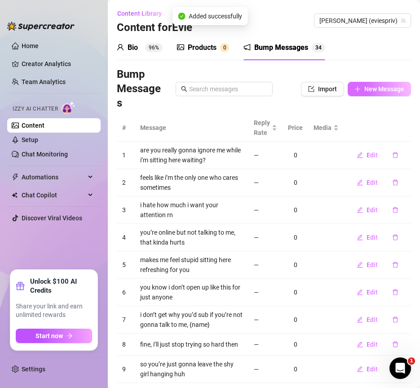
click at [375, 93] on button "New Message" at bounding box center [379, 89] width 63 height 14
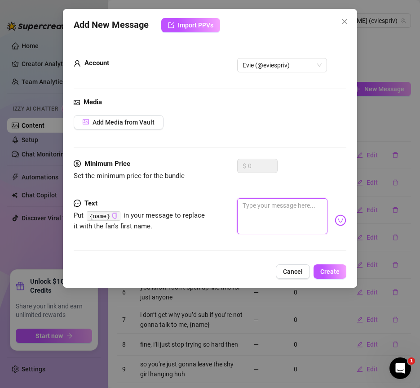
click at [292, 211] on textarea at bounding box center [282, 216] width 90 height 36
paste textarea "sooo you just hate me now huh lol"
click at [333, 267] on button "Create" at bounding box center [330, 271] width 33 height 14
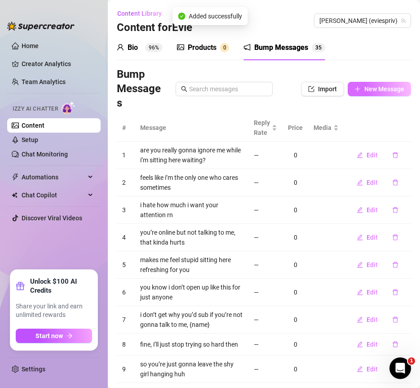
click at [377, 91] on span "New Message" at bounding box center [384, 88] width 40 height 7
click at [358, 93] on button "New Message" at bounding box center [379, 89] width 63 height 14
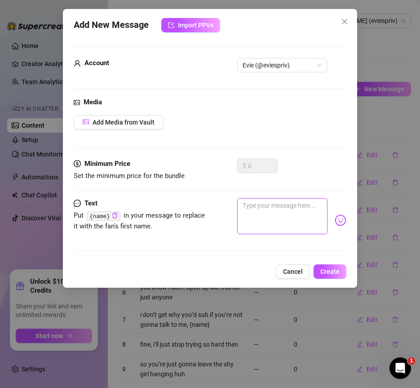
click at [279, 212] on textarea at bounding box center [282, 216] width 90 height 36
paste textarea "did you seriously fall asleep mid convo 😅"
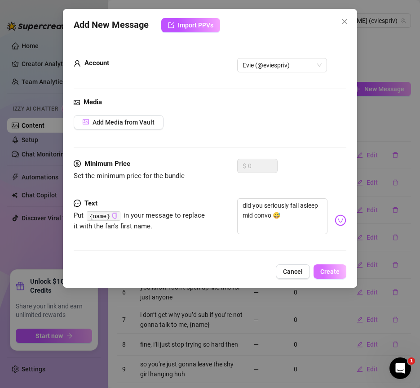
click at [335, 271] on span "Create" at bounding box center [329, 271] width 19 height 7
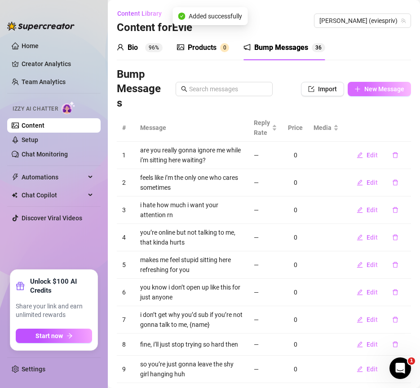
click at [381, 86] on span "New Message" at bounding box center [384, 88] width 40 height 7
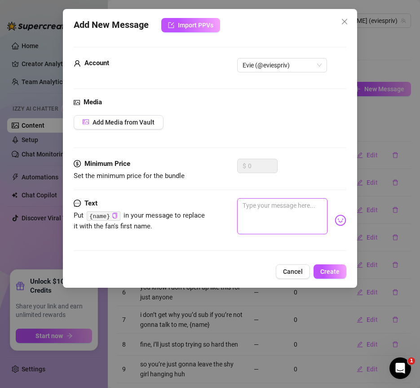
click at [291, 217] on textarea at bounding box center [282, 216] width 90 height 36
paste textarea "i feel like i’m talking to a brick wall rn"
click at [322, 265] on button "Create" at bounding box center [330, 271] width 33 height 14
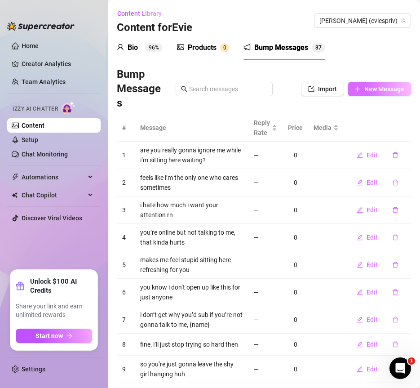
click at [376, 88] on span "New Message" at bounding box center [384, 88] width 40 height 7
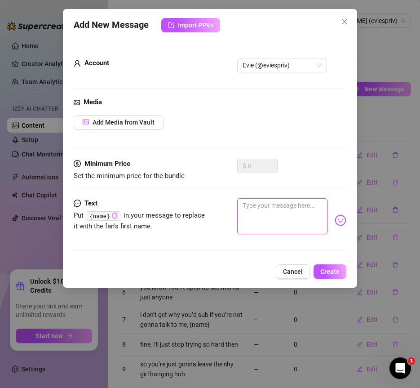
click at [268, 223] on textarea at bounding box center [282, 216] width 90 height 36
paste textarea "not me double texting like a clown 🤡"
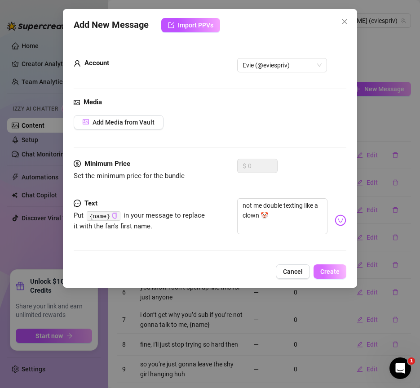
click at [345, 269] on button "Create" at bounding box center [330, 271] width 33 height 14
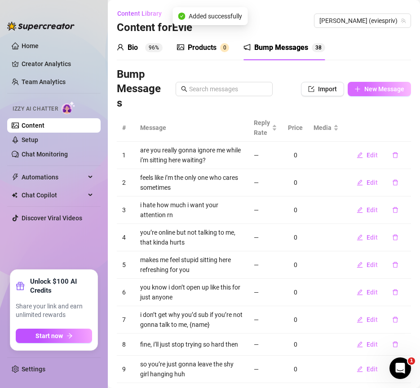
click at [374, 87] on span "New Message" at bounding box center [384, 88] width 40 height 7
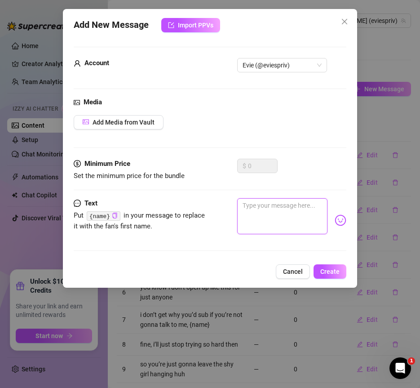
click at [274, 211] on textarea at bounding box center [282, 216] width 90 height 36
paste textarea "you’re really making me consider sending a carrier pigeon"
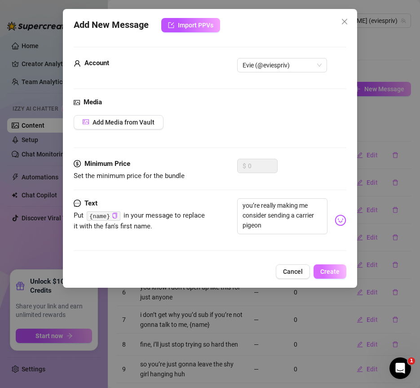
click at [335, 270] on span "Create" at bounding box center [329, 271] width 19 height 7
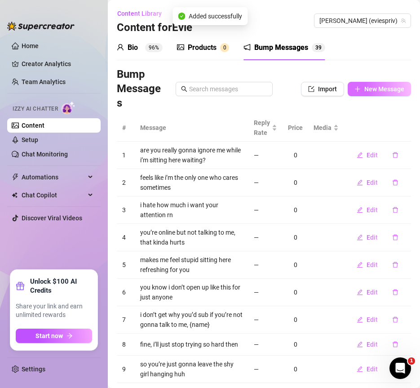
click at [377, 88] on span "New Message" at bounding box center [384, 88] width 40 height 7
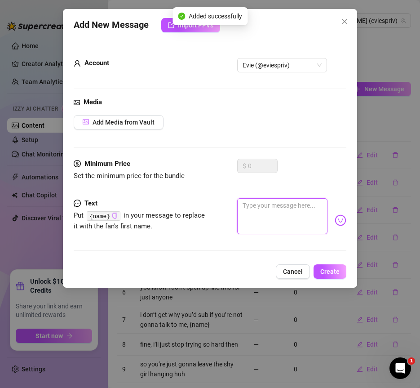
click at [306, 210] on textarea at bounding box center [282, 216] width 90 height 36
paste textarea "fine i’ll just talk to my plants instead"
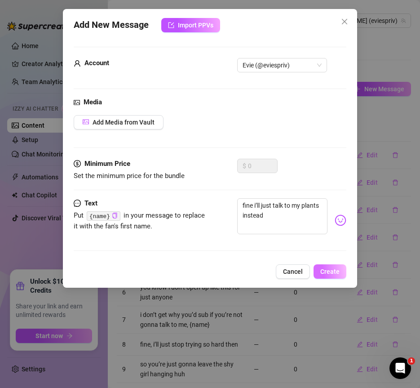
click at [324, 268] on span "Create" at bounding box center [329, 271] width 19 height 7
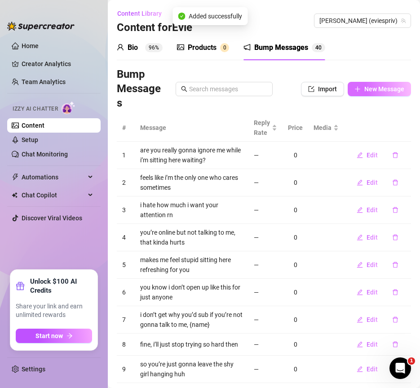
click at [370, 89] on span "New Message" at bounding box center [384, 88] width 40 height 7
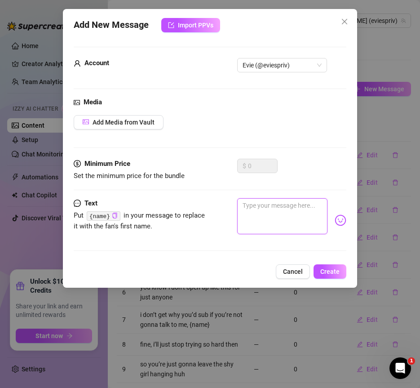
click at [292, 207] on textarea at bounding box center [282, 216] width 90 height 36
paste textarea "bet you’re just ignoring me to be dramatic"
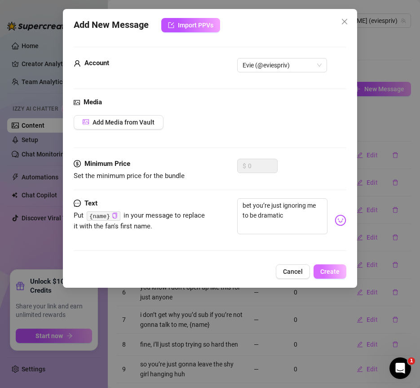
click at [329, 277] on button "Create" at bounding box center [330, 271] width 33 height 14
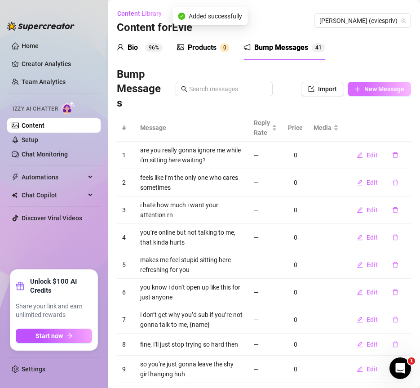
click at [389, 89] on span "New Message" at bounding box center [384, 88] width 40 height 7
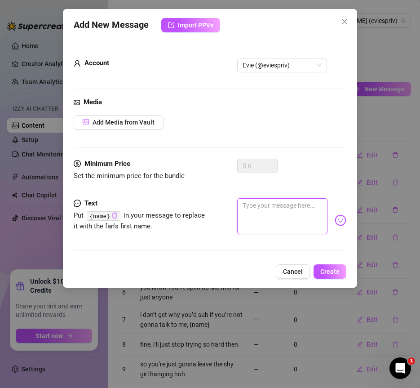
click at [289, 214] on textarea at bounding box center [282, 216] width 90 height 36
paste textarea "i was literally about to roast you but nvm now"
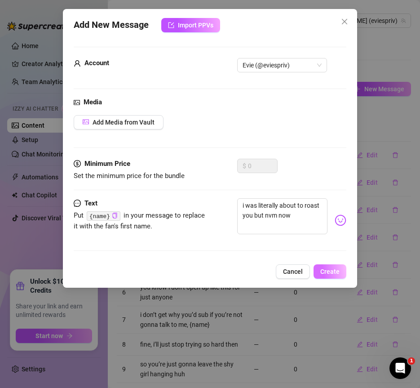
click at [330, 273] on span "Create" at bounding box center [329, 271] width 19 height 7
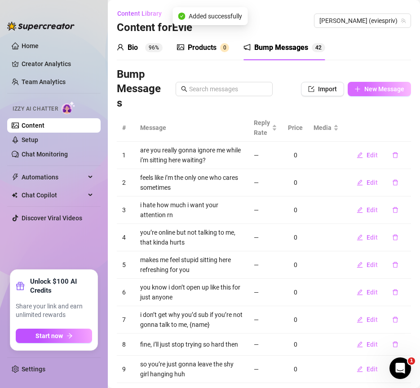
click at [368, 92] on span "New Message" at bounding box center [384, 88] width 40 height 7
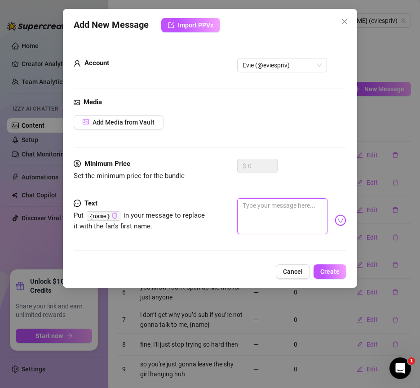
click at [276, 215] on textarea at bounding box center [282, 216] width 90 height 36
paste textarea "don’t make me start leaving voice notes in song form"
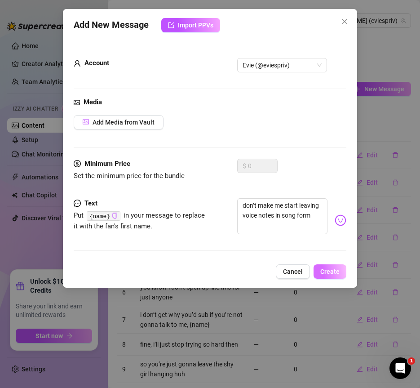
click at [333, 268] on span "Create" at bounding box center [329, 271] width 19 height 7
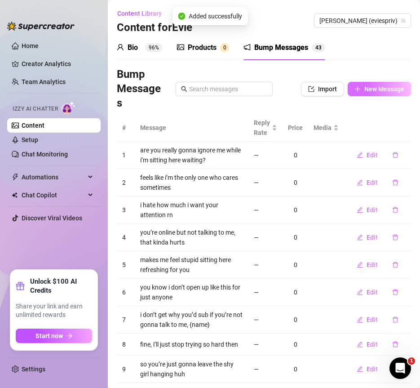
click at [367, 91] on span "New Message" at bounding box center [384, 88] width 40 height 7
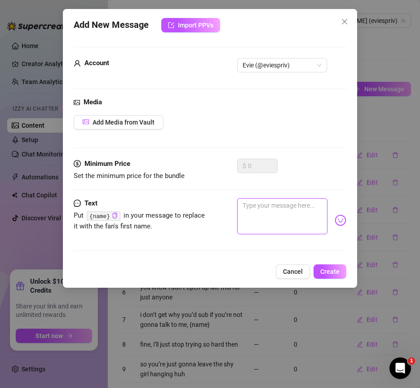
click at [264, 208] on textarea at bounding box center [282, 216] width 90 height 36
paste textarea "ok but i’m way more fun than whatever you’re doing rn"
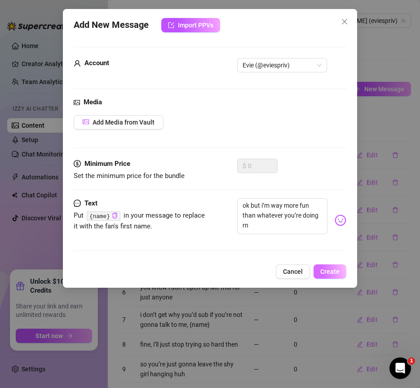
click at [336, 268] on span "Create" at bounding box center [329, 271] width 19 height 7
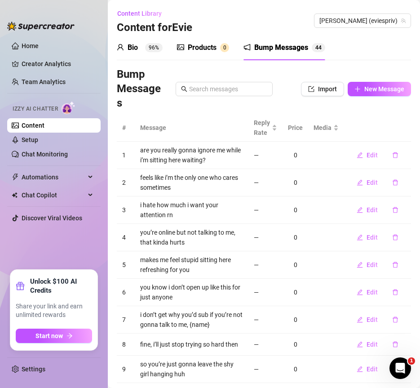
click at [218, 49] on div "Products 0" at bounding box center [203, 47] width 52 height 11
click at [44, 79] on link "Team Analytics" at bounding box center [44, 81] width 44 height 7
